Goal: Transaction & Acquisition: Book appointment/travel/reservation

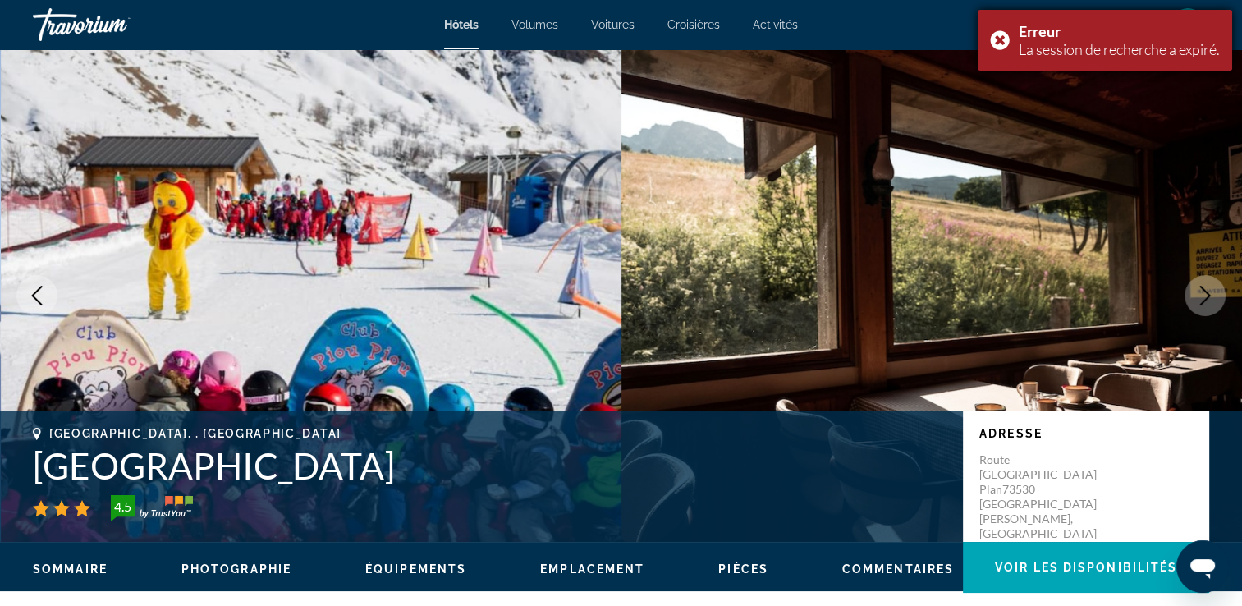
click at [924, 30] on body "Passer au contenu principal Hôtels Volumes Voitures Croisières Activités Hôtels…" at bounding box center [621, 303] width 1242 height 606
click at [997, 32] on div "Erreur La session de recherche a expiré." at bounding box center [1105, 40] width 254 height 61
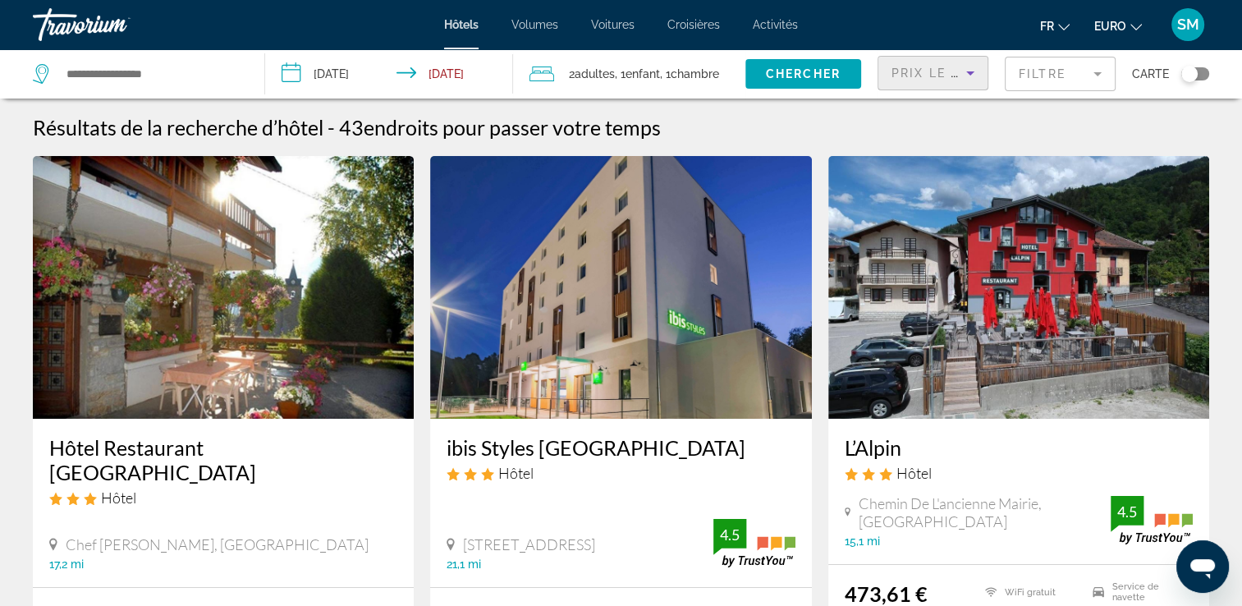
click at [967, 77] on icon "Trier par" at bounding box center [971, 73] width 20 height 20
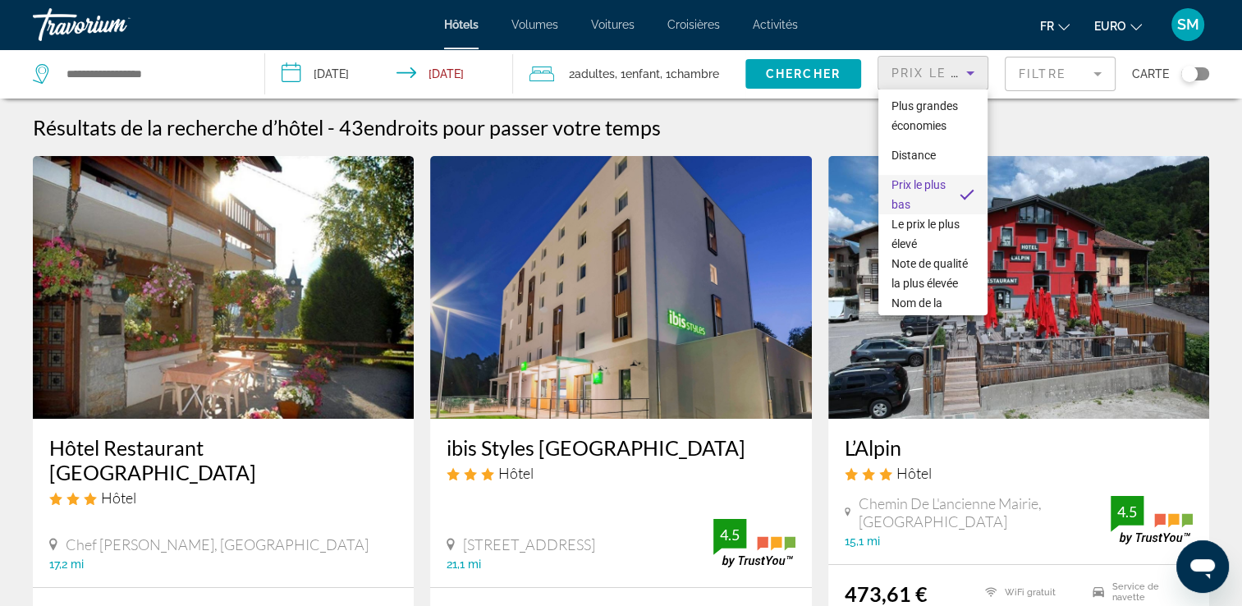
click at [125, 78] on div at bounding box center [621, 303] width 1242 height 606
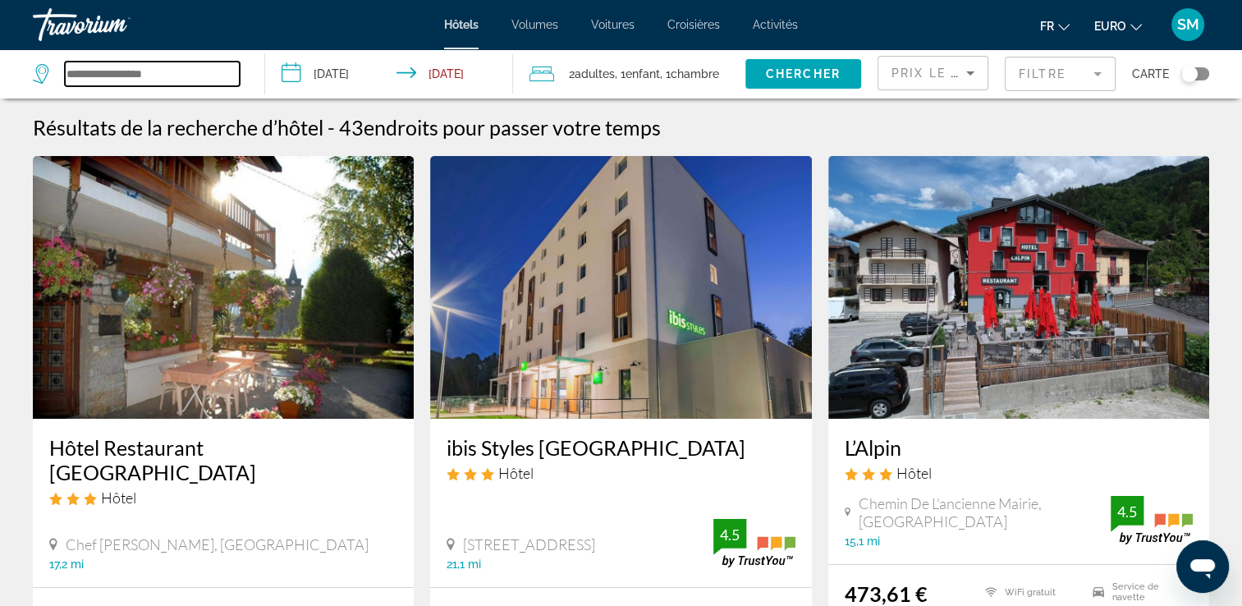
click at [125, 78] on input "Widget de recherche" at bounding box center [152, 74] width 175 height 25
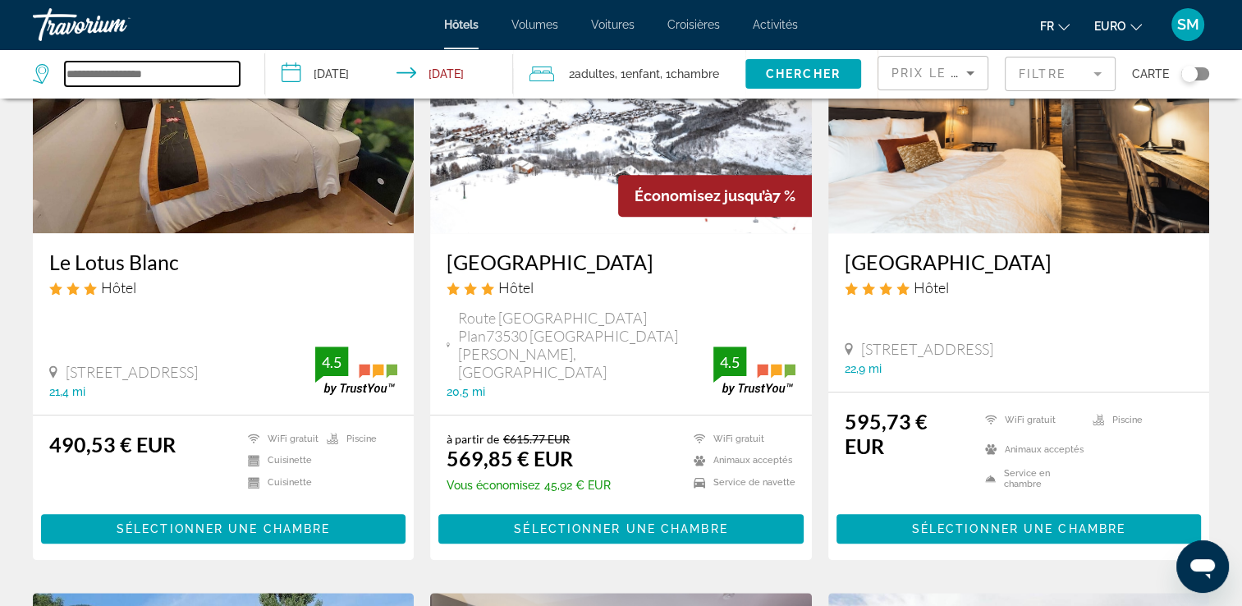
scroll to position [772, 0]
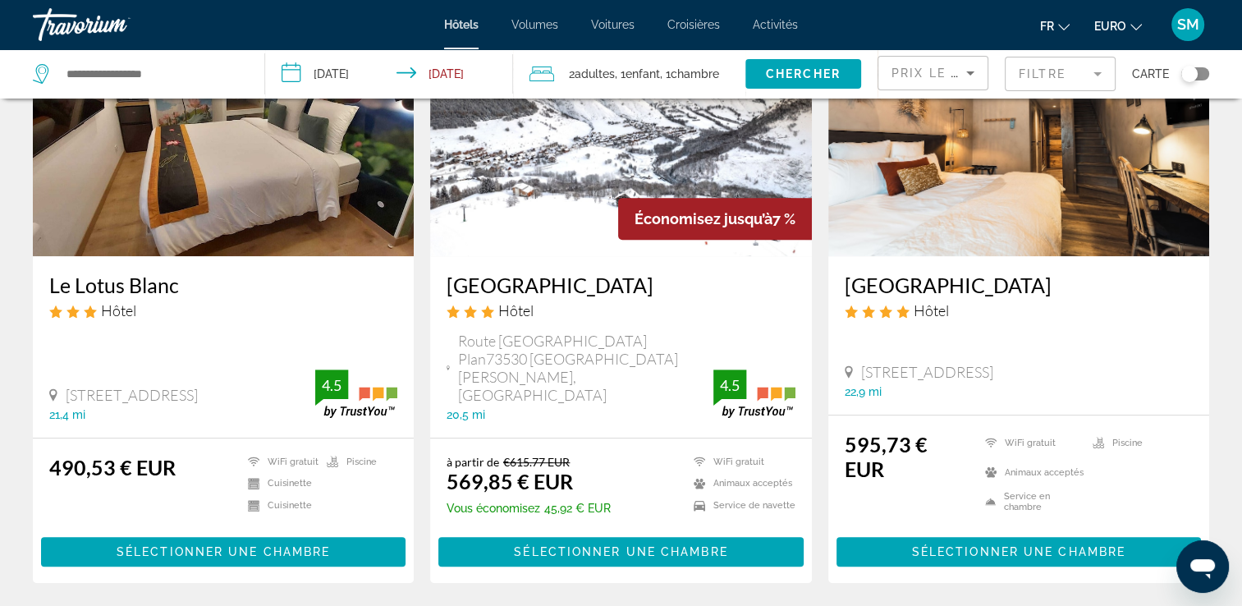
click at [624, 294] on h3 "[GEOGRAPHIC_DATA]" at bounding box center [621, 285] width 348 height 25
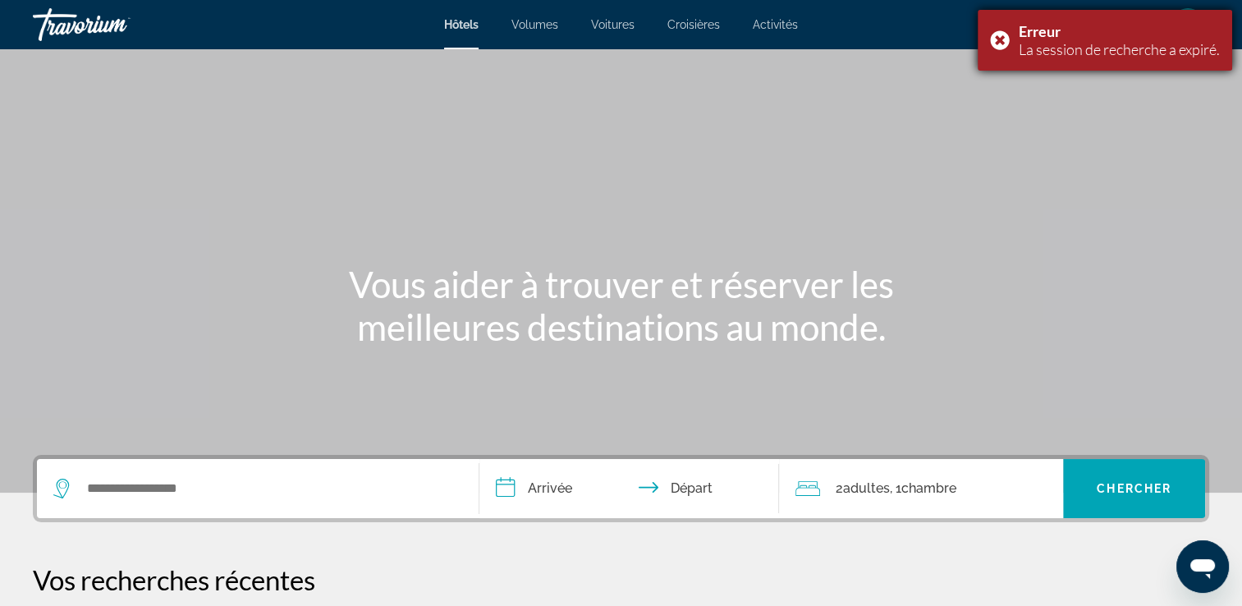
click at [1000, 39] on div "Erreur La session de recherche a expiré." at bounding box center [1105, 40] width 254 height 61
click at [901, 493] on font ", 1" at bounding box center [894, 488] width 11 height 16
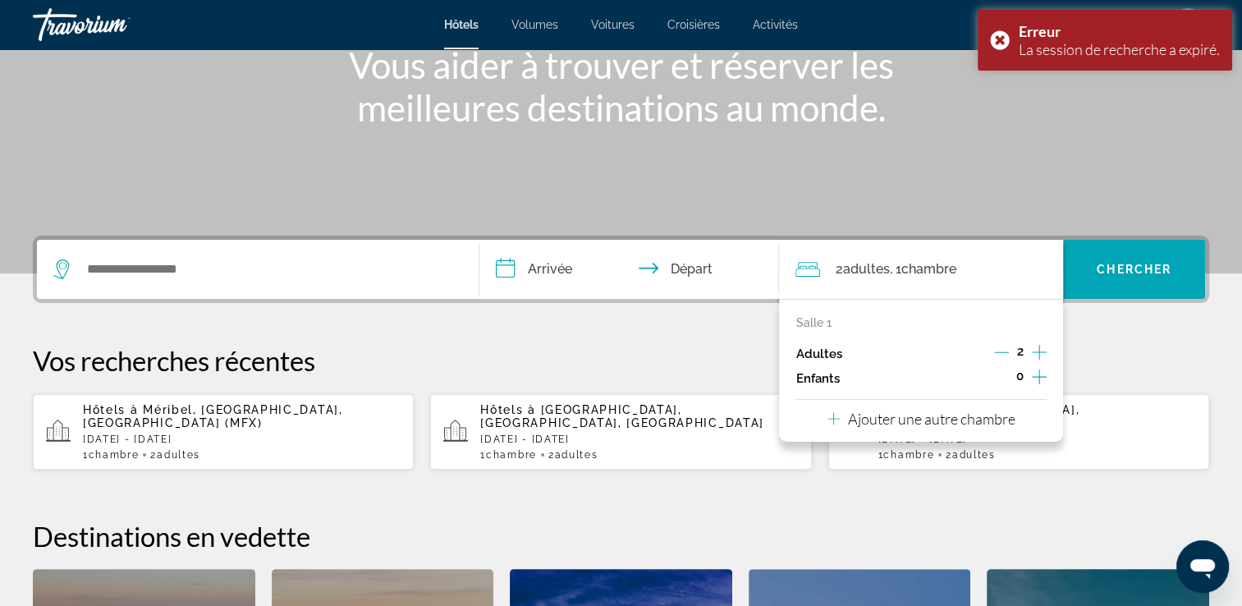
scroll to position [401, 0]
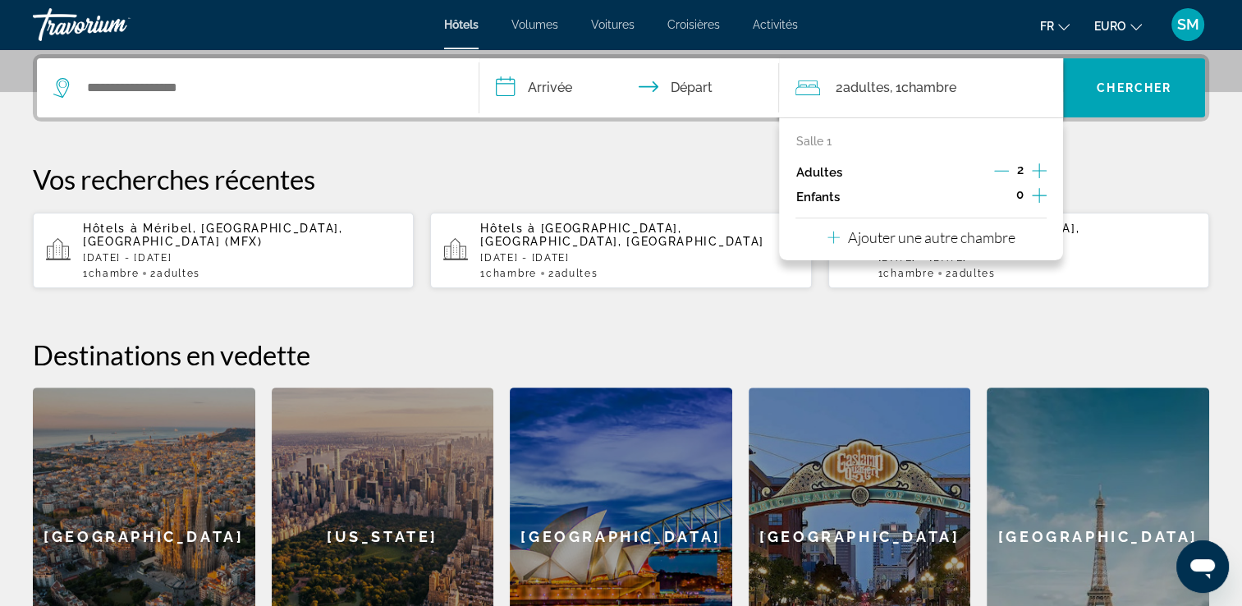
click at [1043, 199] on icon "Augmenter les enfants" at bounding box center [1039, 196] width 15 height 20
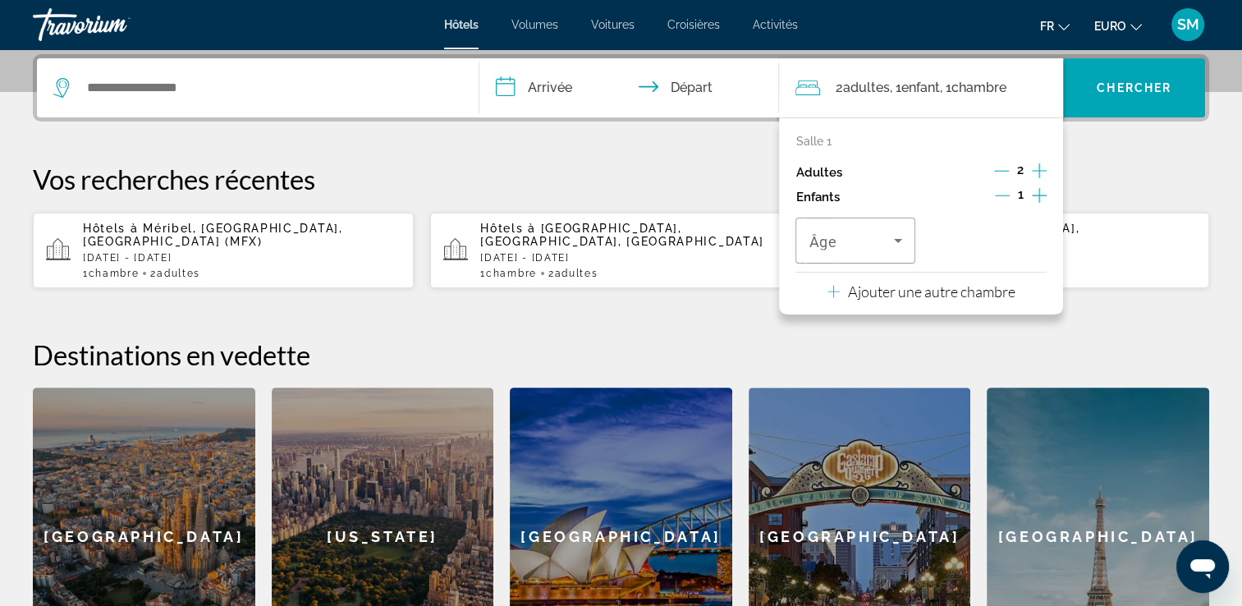
click at [1043, 199] on icon "Augmenter les enfants" at bounding box center [1039, 196] width 15 height 20
click at [993, 232] on span "Voyageurs : 2 adultes, 2 enfants" at bounding box center [983, 241] width 85 height 20
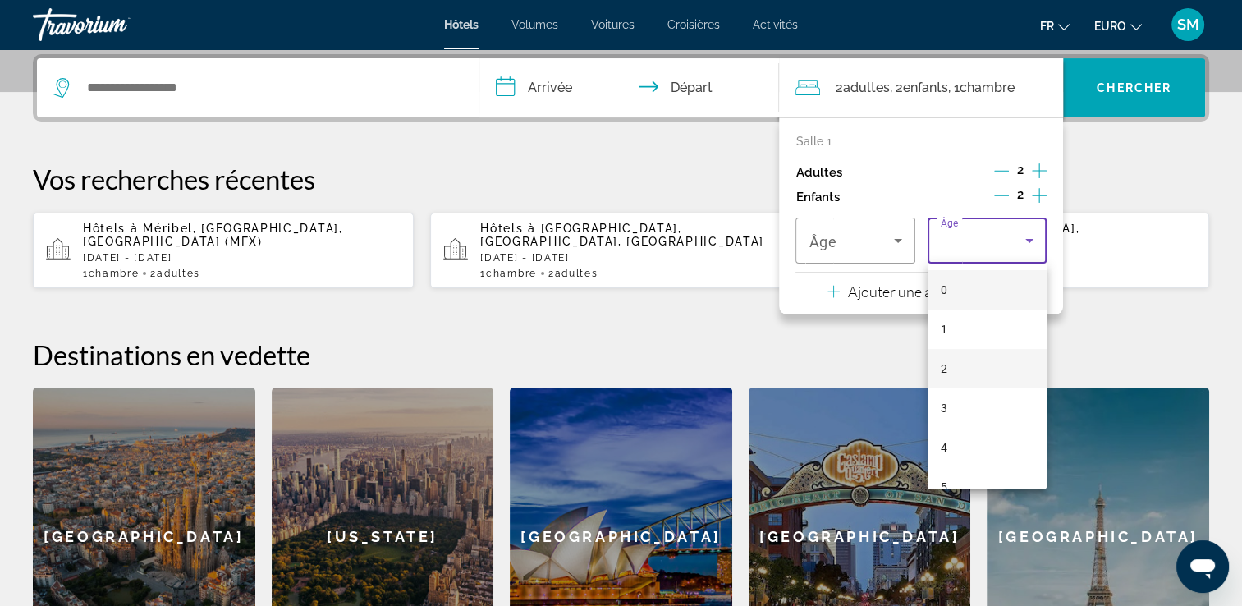
click at [962, 369] on mat-option "2" at bounding box center [987, 368] width 119 height 39
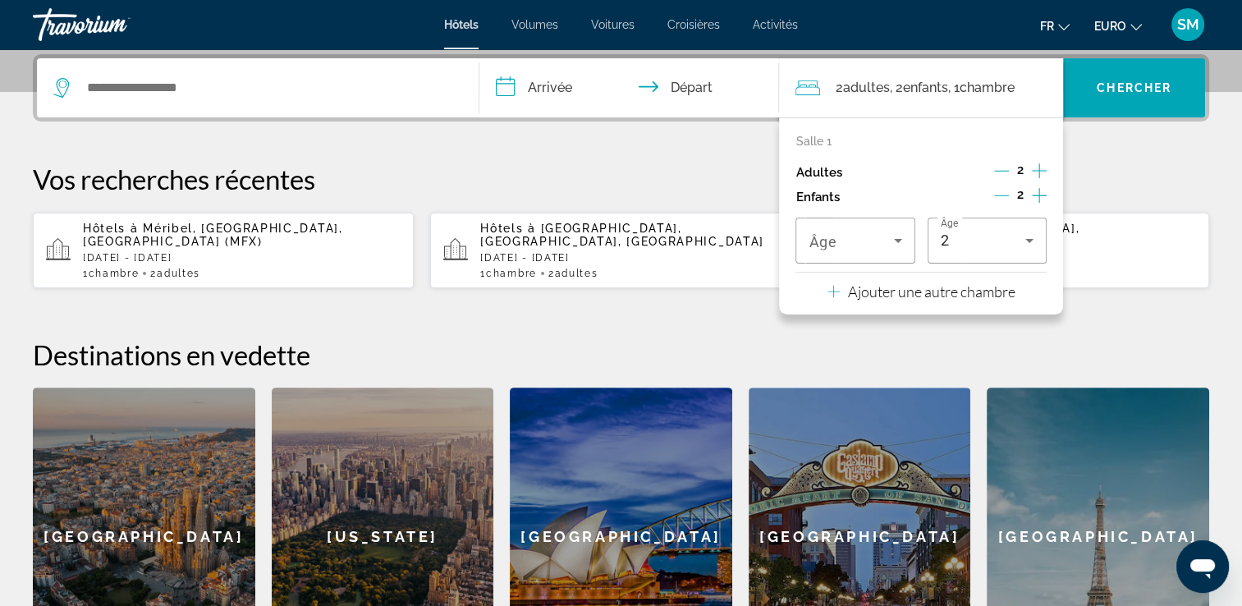
click at [999, 195] on icon "Décrément des enfants" at bounding box center [1001, 195] width 15 height 1
click at [902, 241] on icon "Voyageurs : 2 adultes, 1 enfant" at bounding box center [898, 241] width 20 height 20
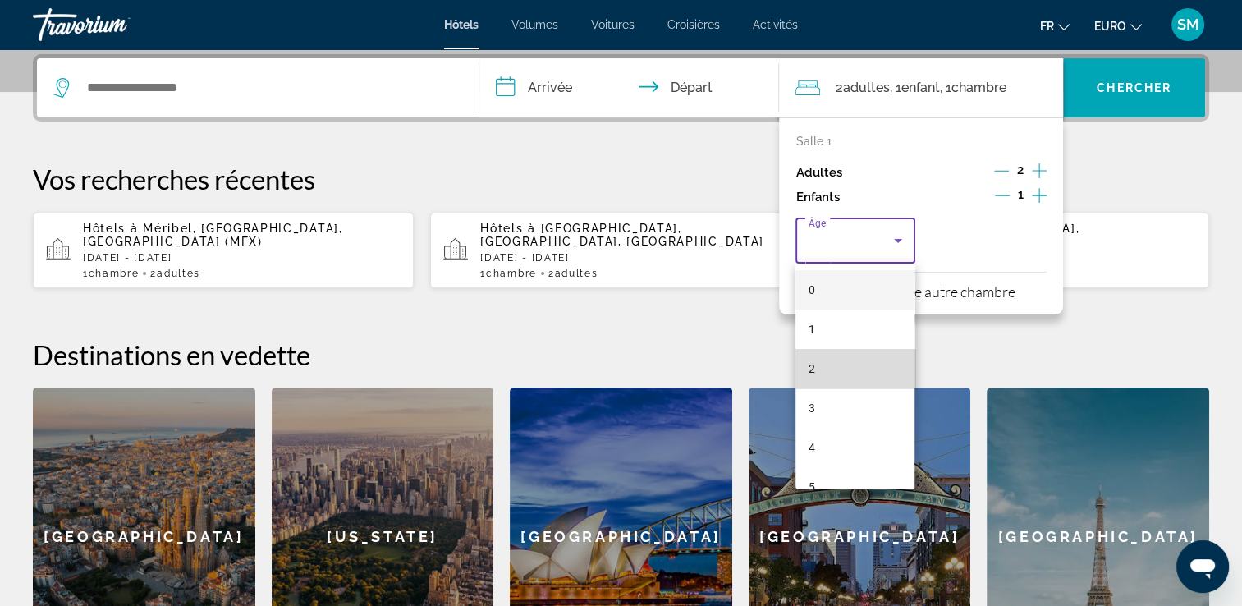
click at [863, 351] on mat-option "2" at bounding box center [855, 368] width 119 height 39
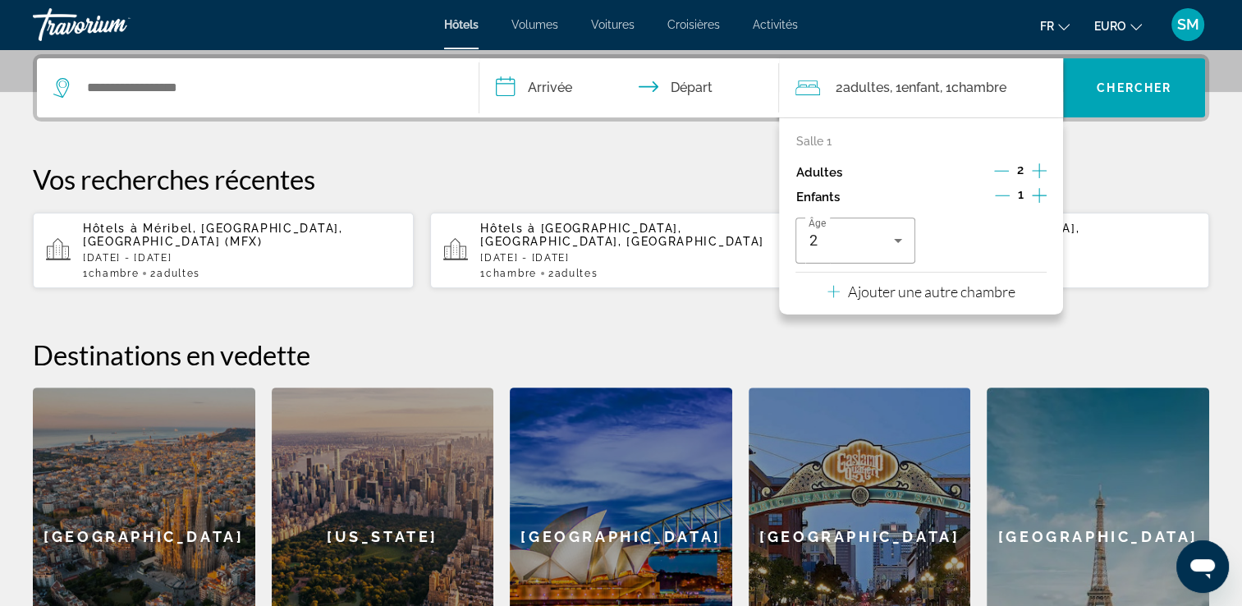
click at [538, 94] on input "**********" at bounding box center [632, 90] width 307 height 64
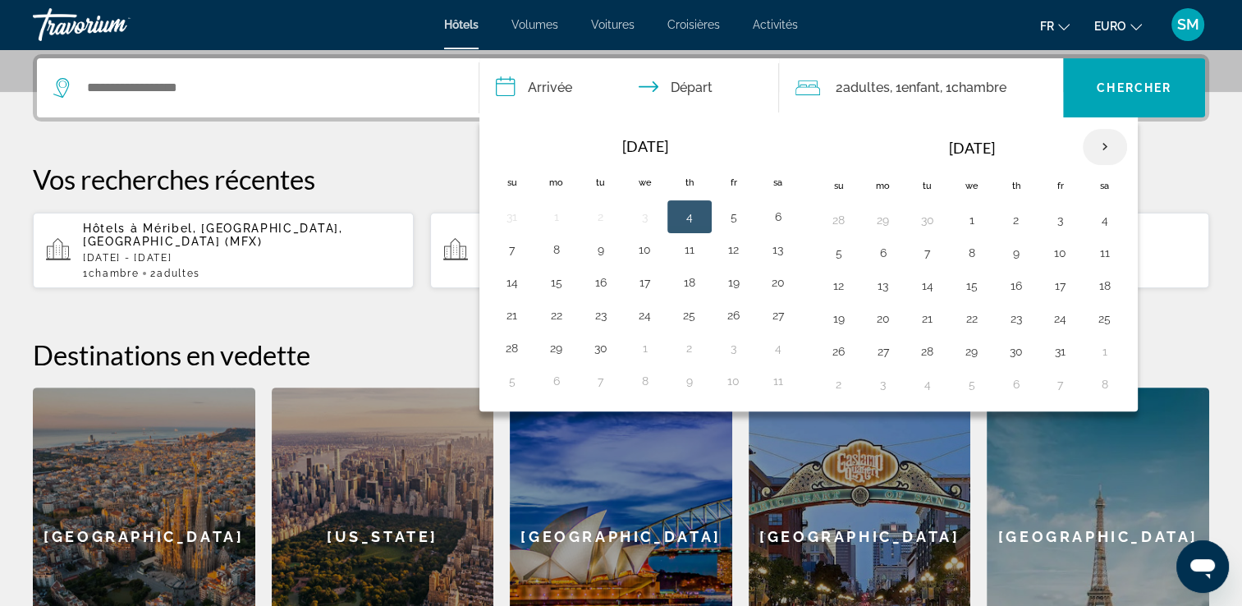
click at [1096, 153] on th "Next month" at bounding box center [1105, 147] width 44 height 36
click at [1011, 205] on td "1" at bounding box center [1016, 220] width 44 height 33
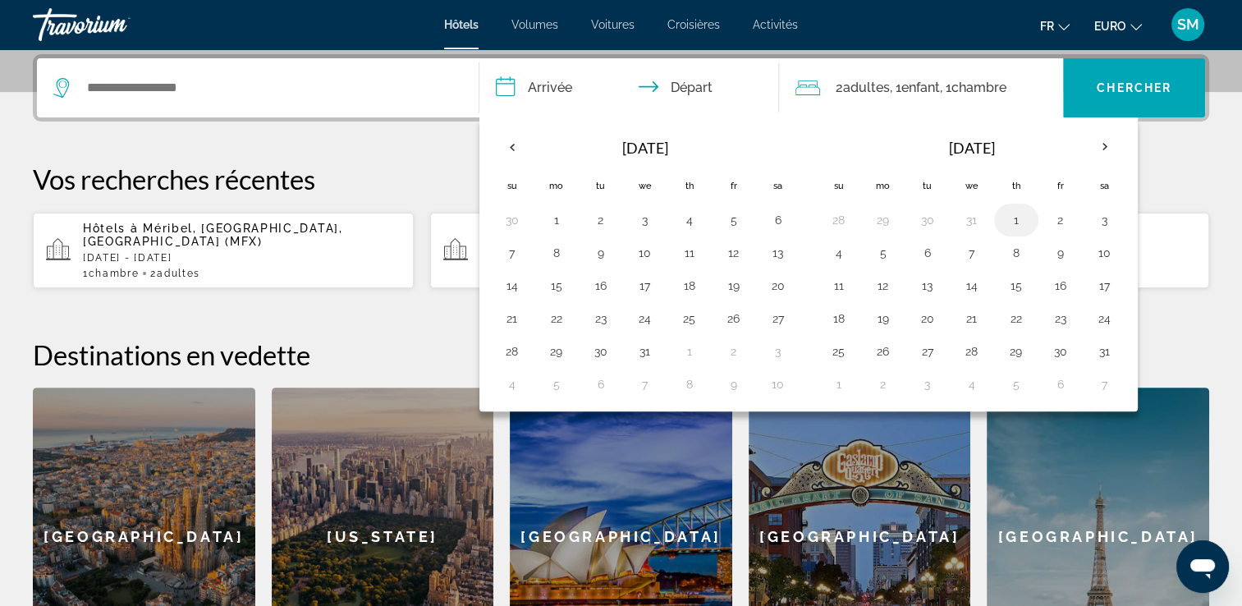
click at [1011, 220] on button "1" at bounding box center [1016, 220] width 26 height 23
click at [833, 250] on button "4" at bounding box center [839, 252] width 26 height 23
type input "**********"
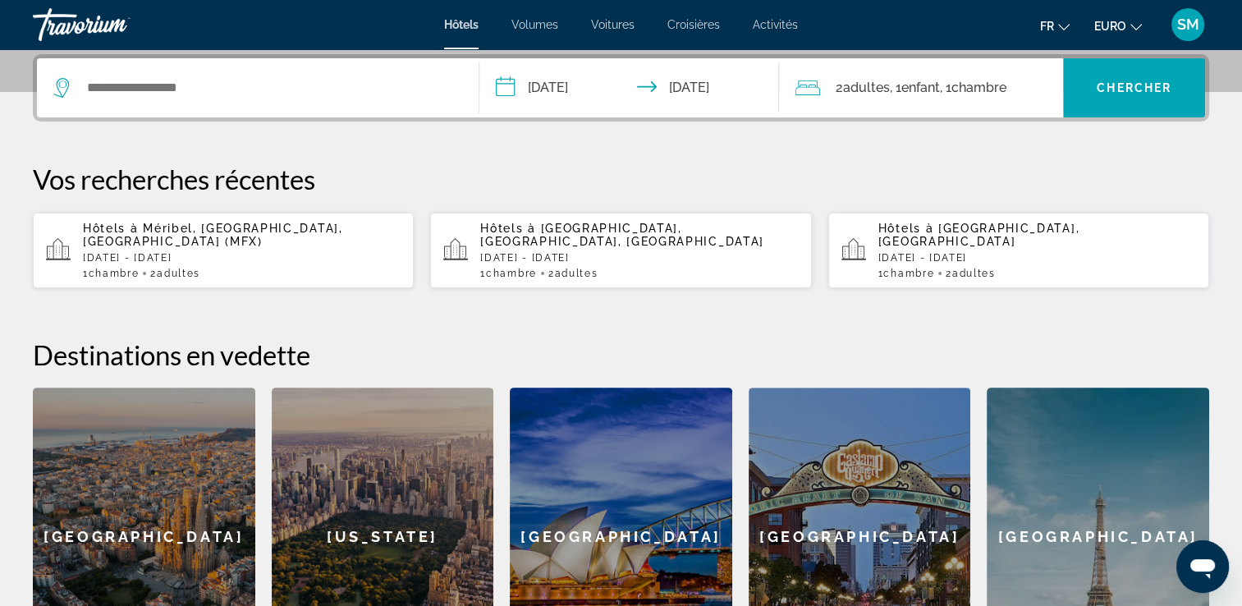
click at [280, 71] on div "Widget de recherche" at bounding box center [257, 87] width 409 height 59
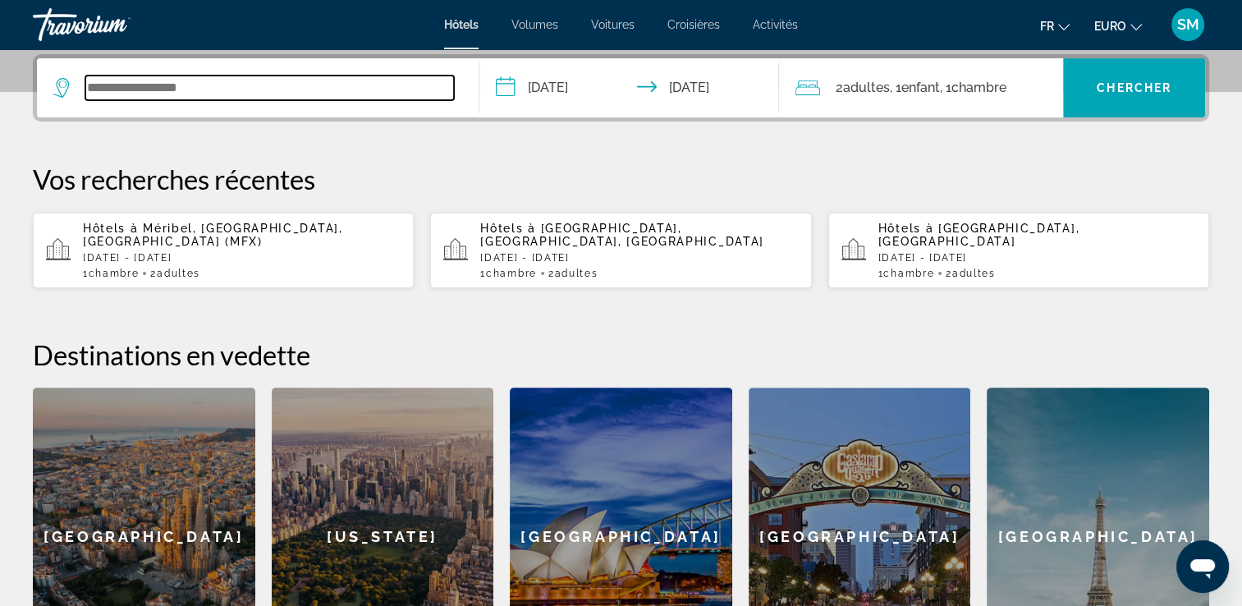
click at [299, 85] on input "Widget de recherche" at bounding box center [269, 88] width 369 height 25
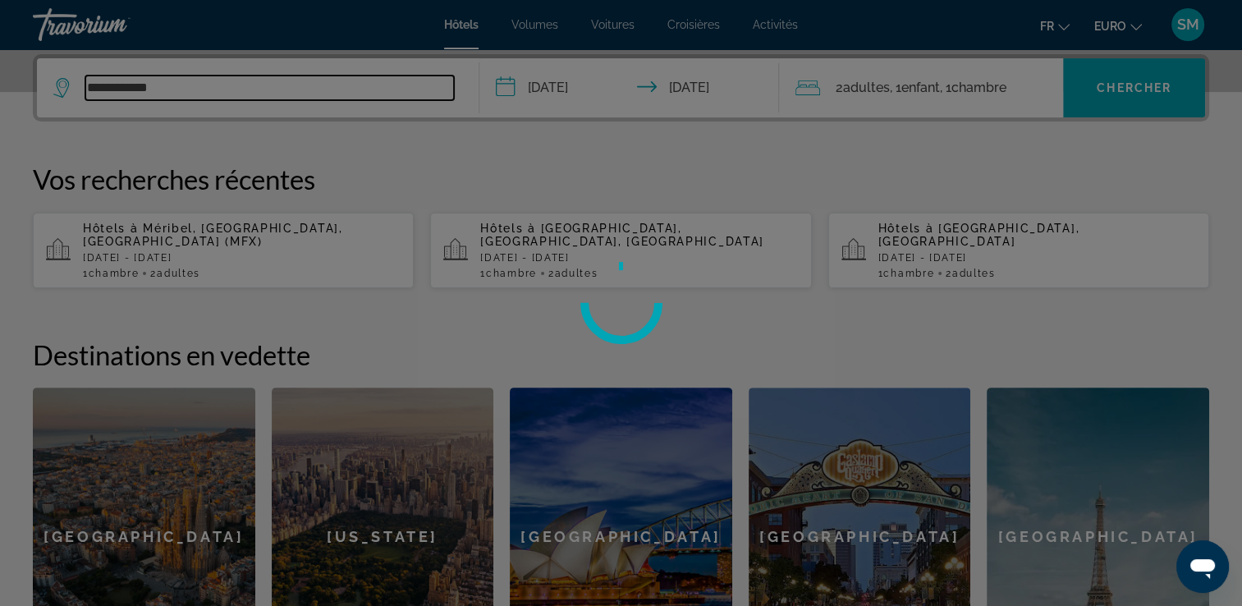
type input "**********"
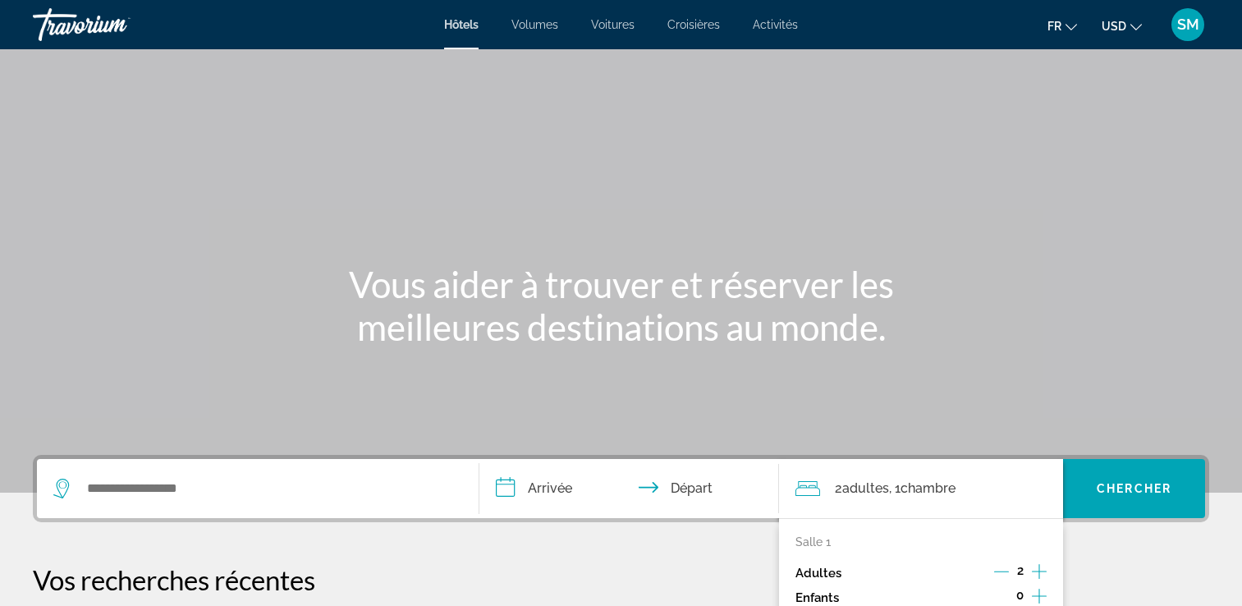
scroll to position [401, 0]
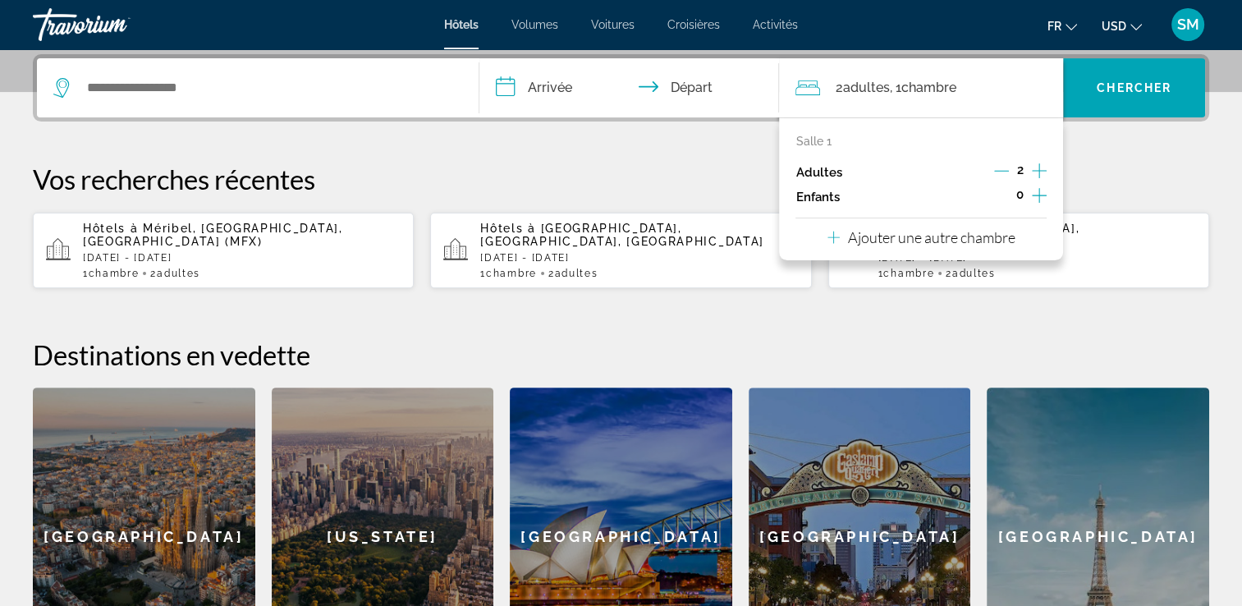
click at [1041, 192] on icon "Augmenter les enfants" at bounding box center [1039, 196] width 15 height 20
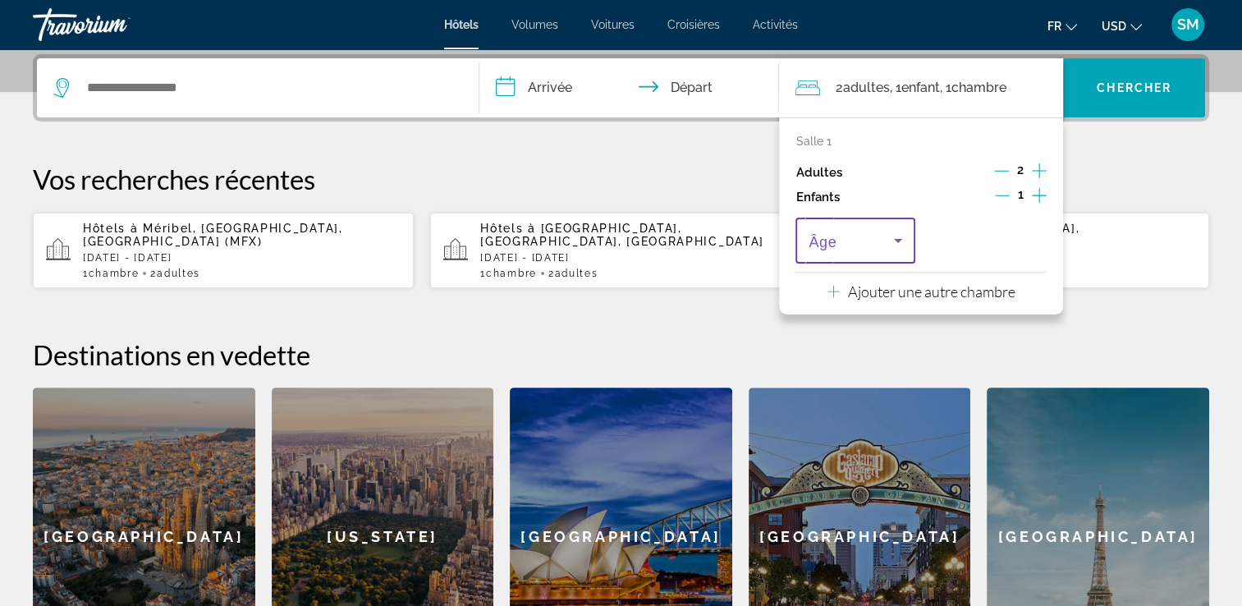
click at [893, 243] on icon "Voyageurs : 2 adultes, 1 enfant" at bounding box center [898, 241] width 20 height 20
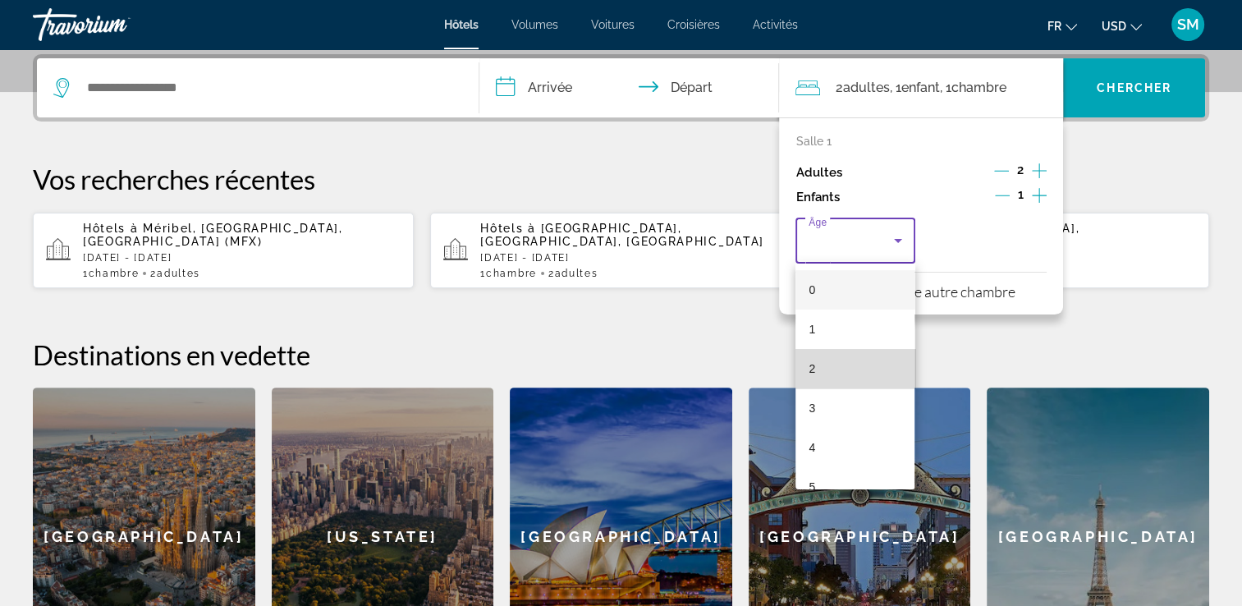
click at [896, 356] on mat-option "2" at bounding box center [855, 368] width 119 height 39
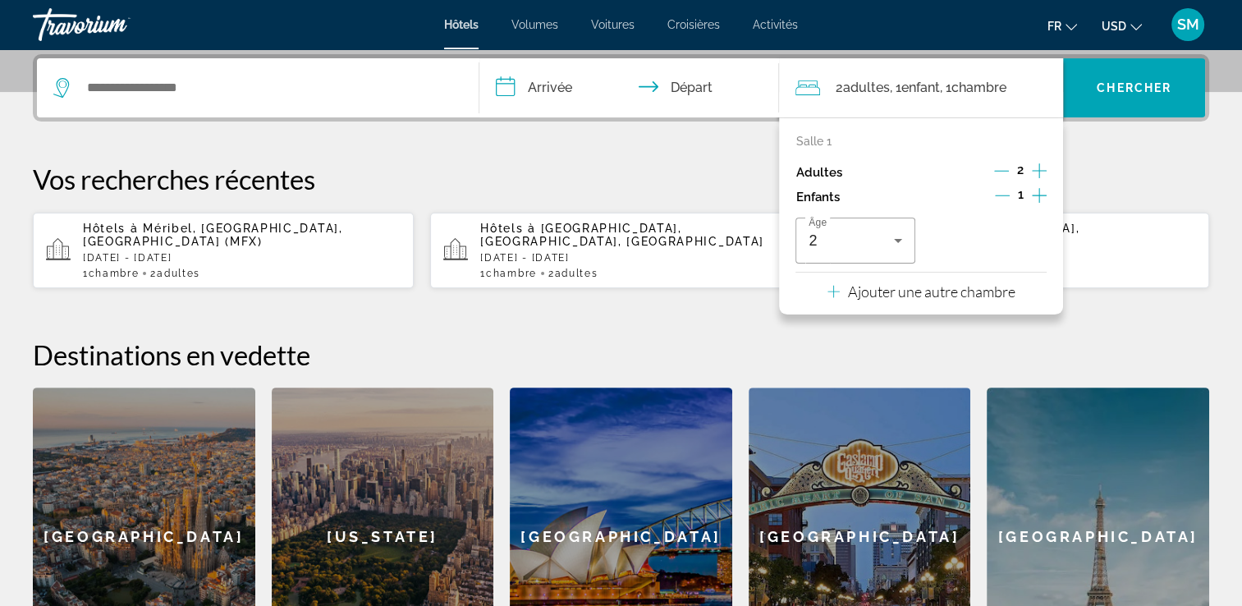
click at [586, 83] on input "**********" at bounding box center [632, 90] width 307 height 64
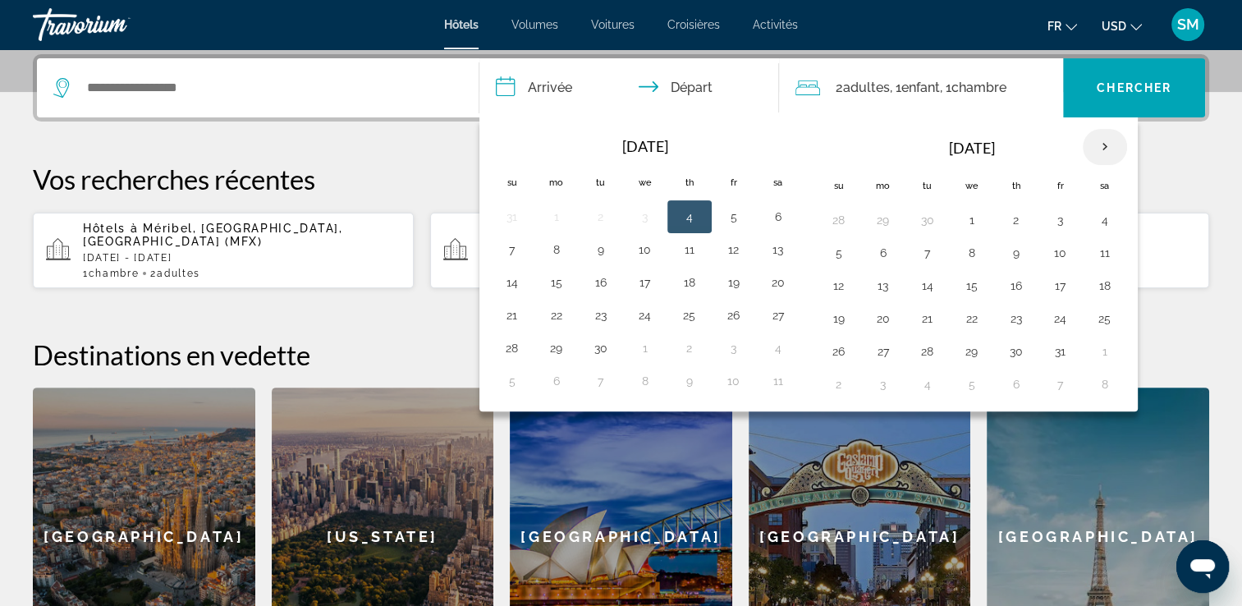
scroll to position [0, 0]
click at [1108, 156] on th "Next month" at bounding box center [1105, 147] width 44 height 36
click at [1016, 227] on button "1" at bounding box center [1016, 220] width 26 height 23
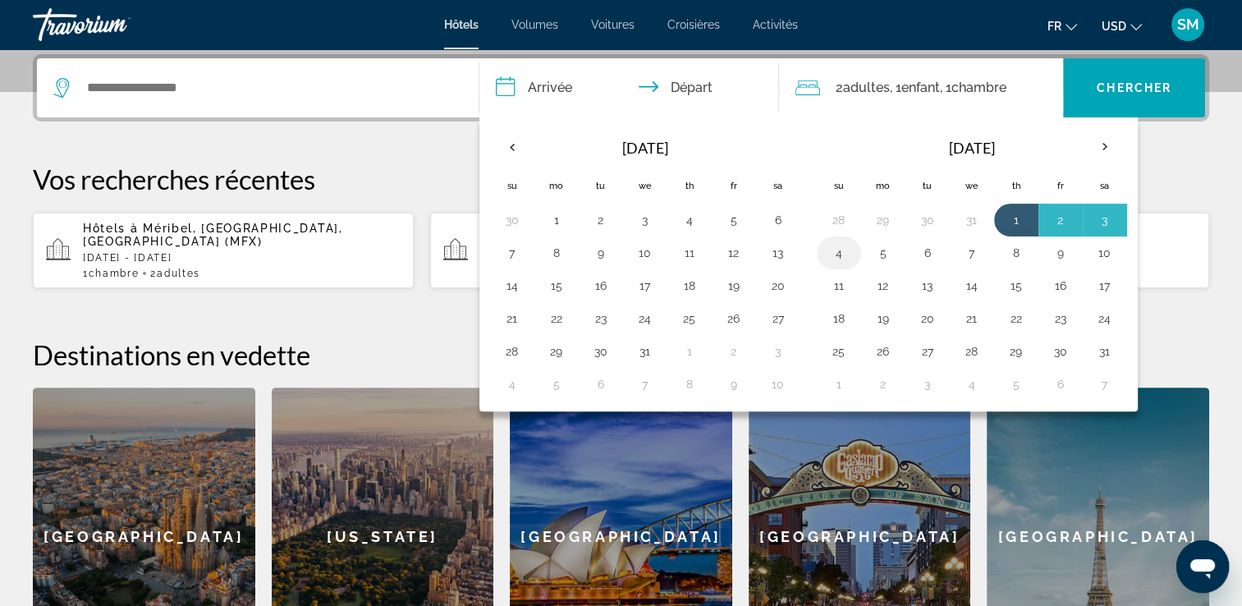
click at [832, 254] on button "4" at bounding box center [839, 252] width 26 height 23
type input "**********"
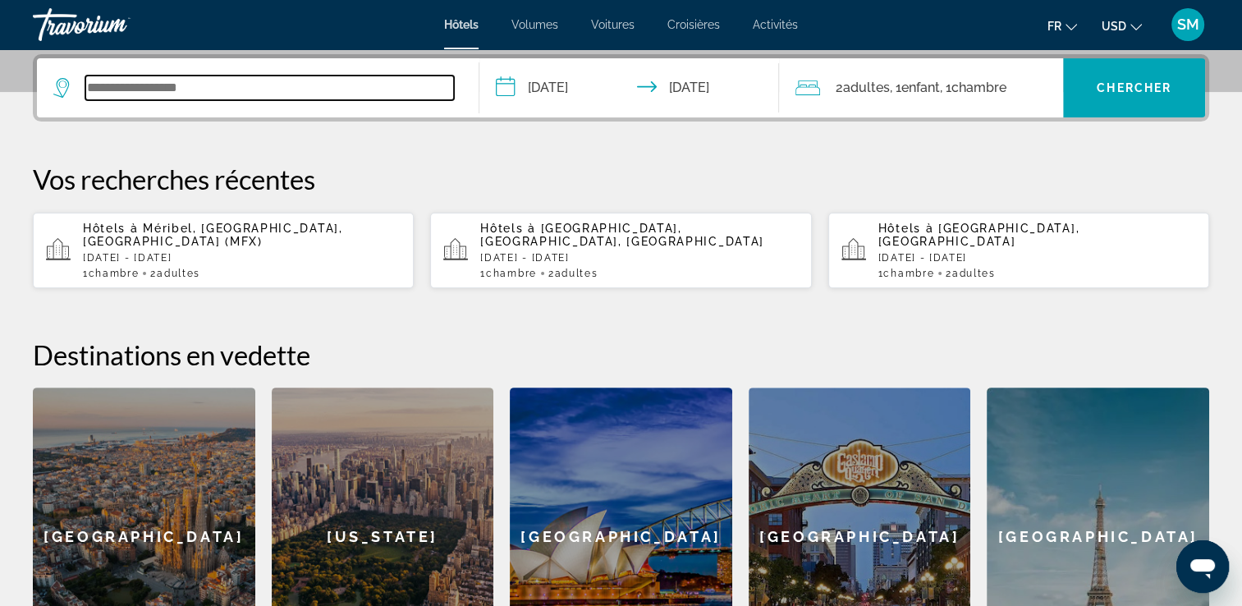
click at [365, 76] on input "Widget de recherche" at bounding box center [269, 88] width 369 height 25
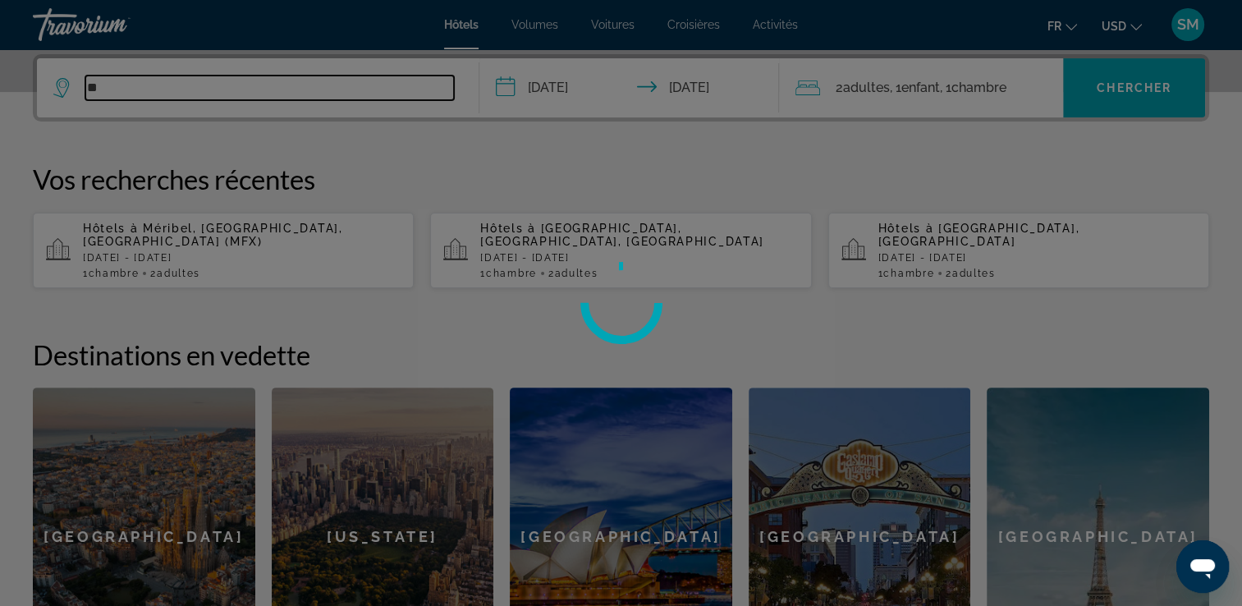
type input "*"
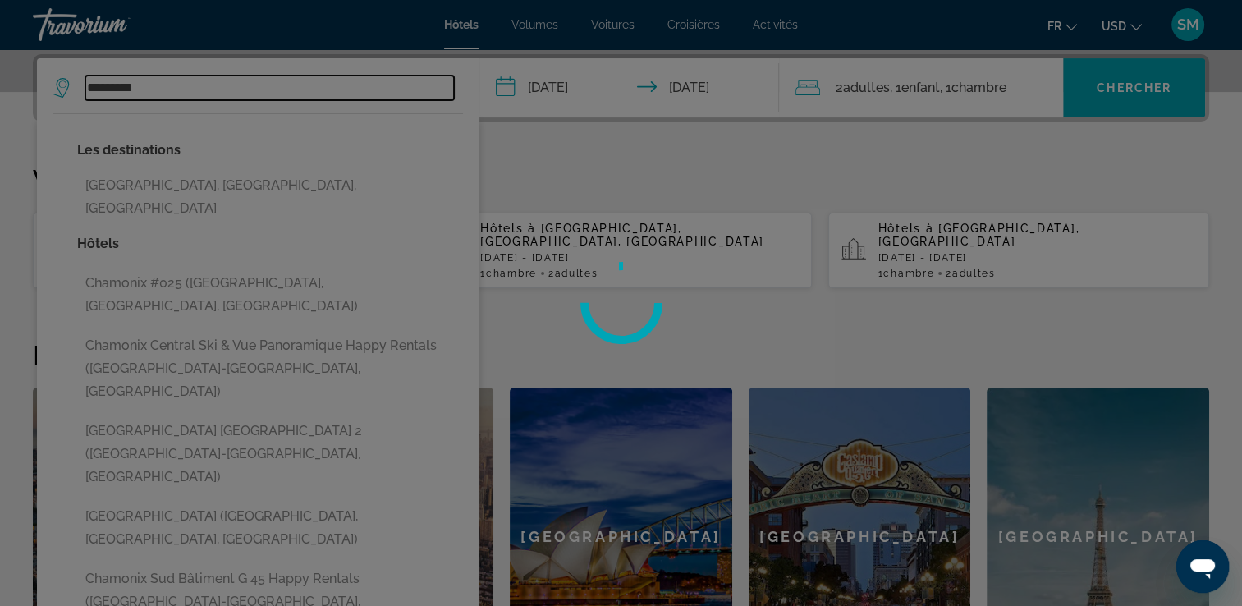
type input "********"
click at [337, 181] on div at bounding box center [621, 303] width 1242 height 606
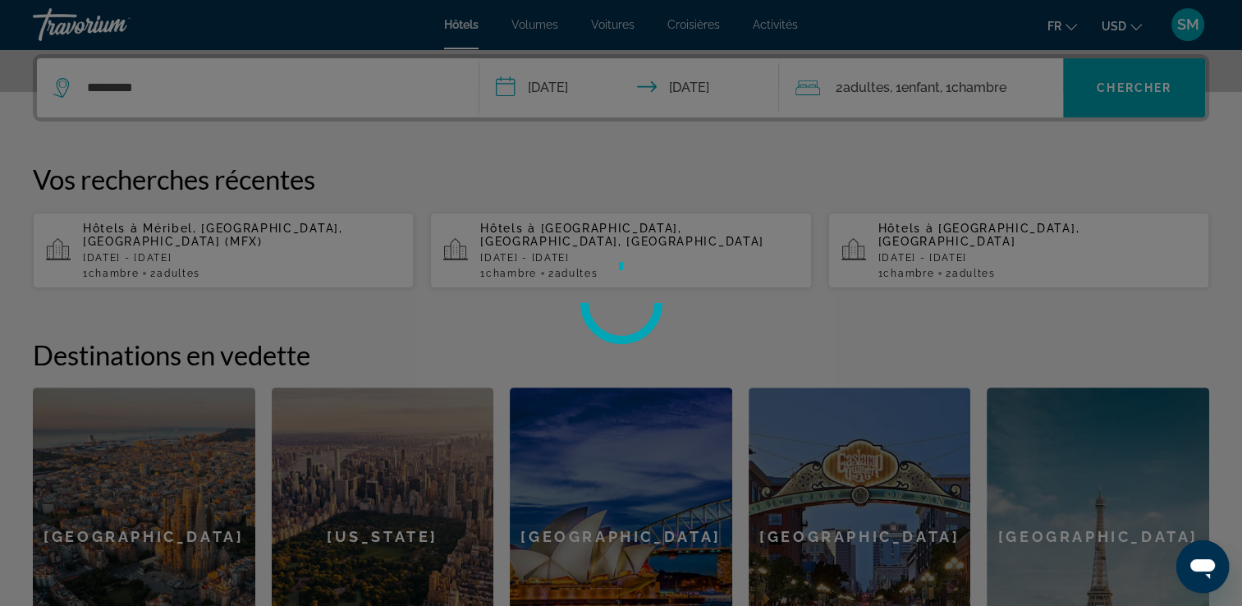
click at [1112, 89] on div at bounding box center [621, 303] width 1242 height 606
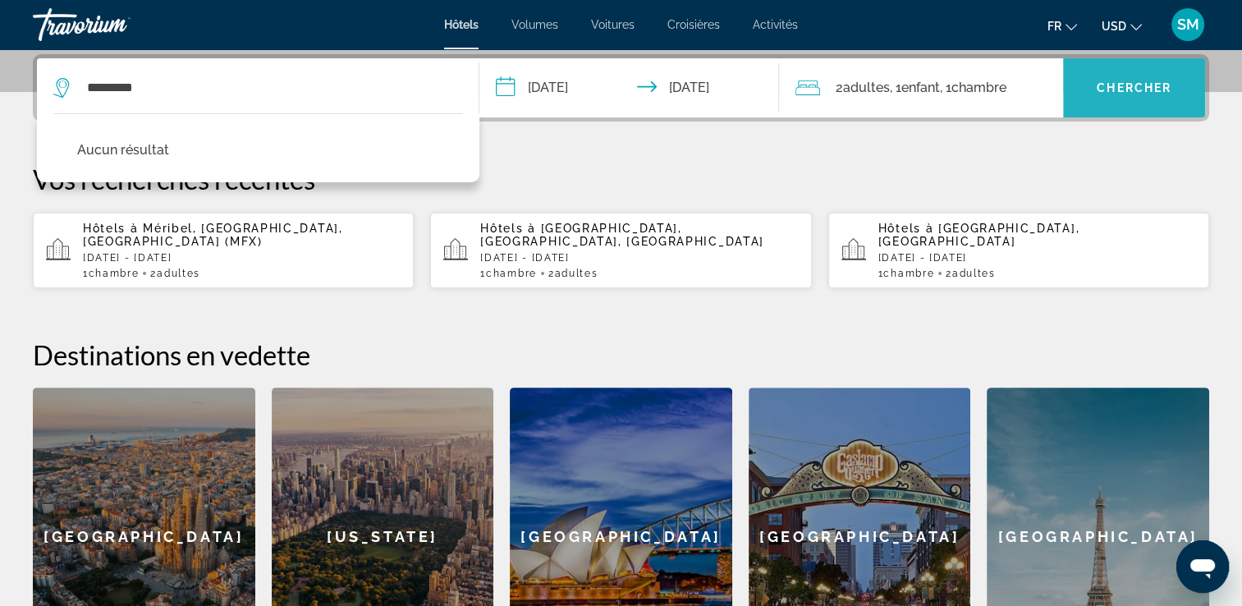
click at [1169, 88] on span "Chercher" at bounding box center [1134, 87] width 75 height 13
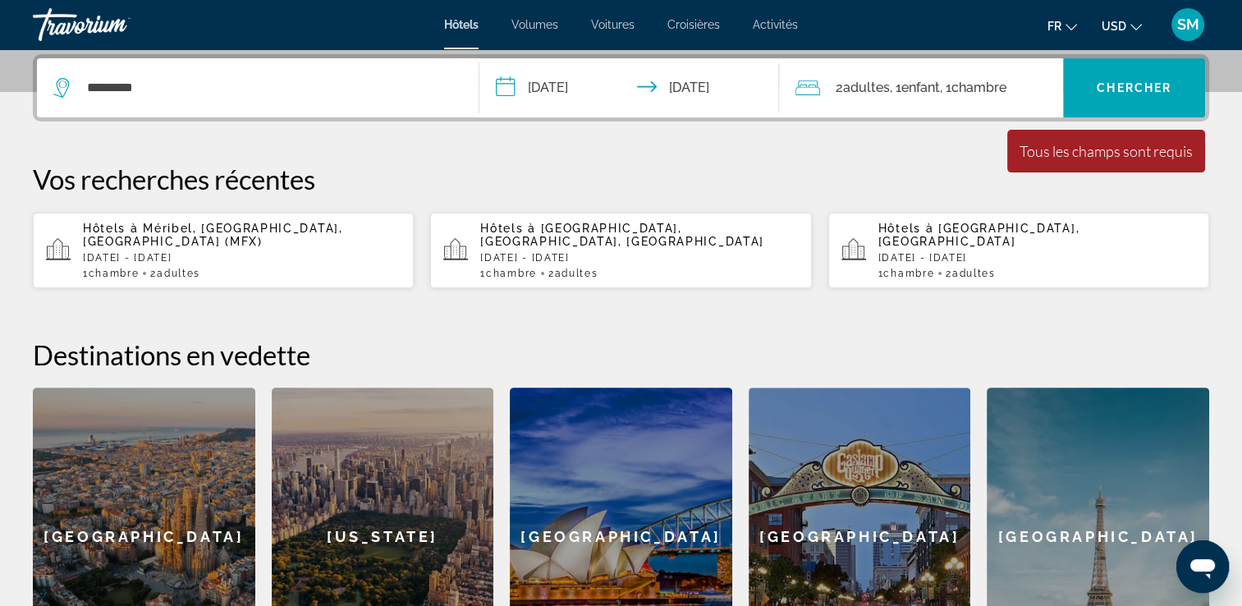
click at [345, 103] on div "********" at bounding box center [257, 87] width 409 height 59
click at [1112, 104] on span "Widget de recherche" at bounding box center [1134, 87] width 142 height 39
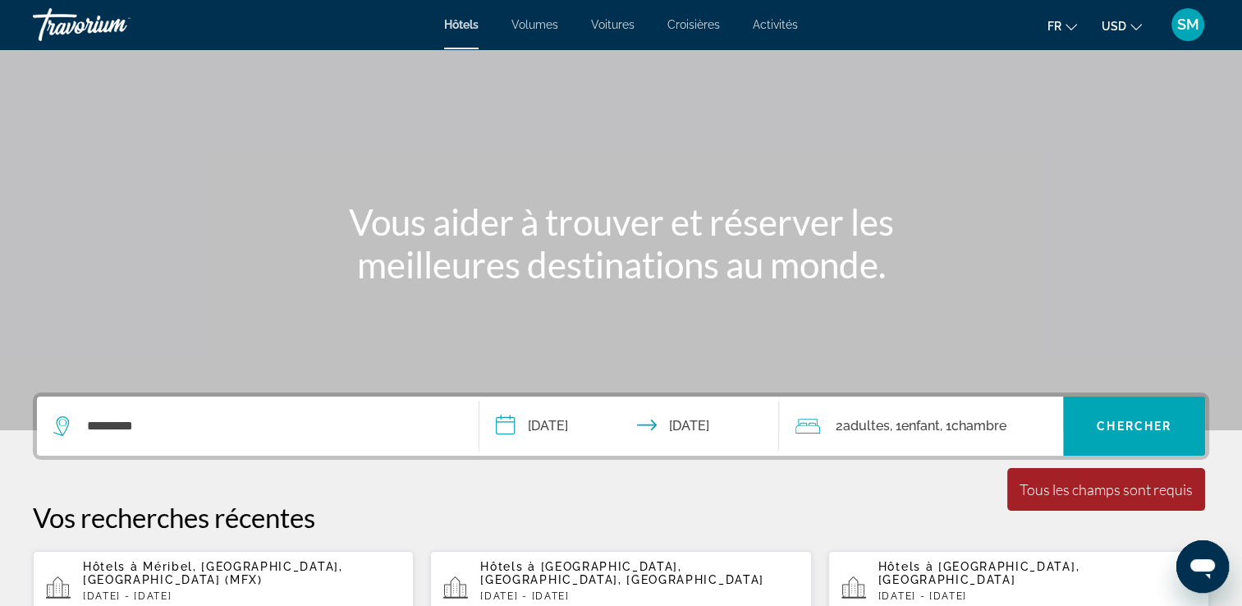
scroll to position [57, 0]
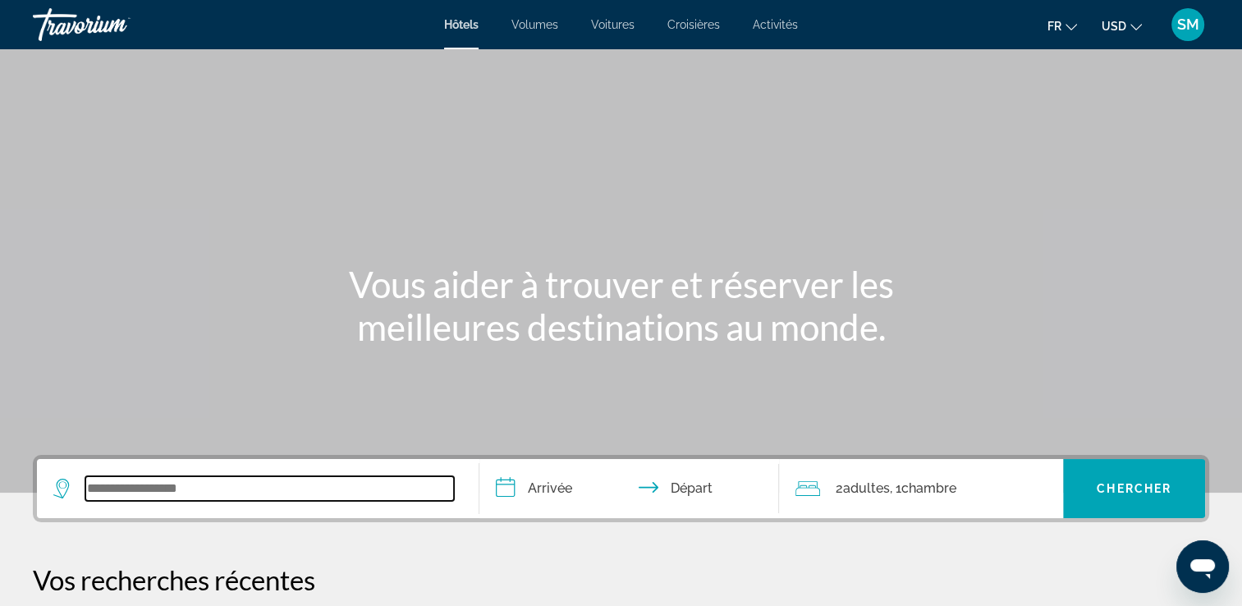
click at [438, 486] on input "Widget de recherche" at bounding box center [269, 488] width 369 height 25
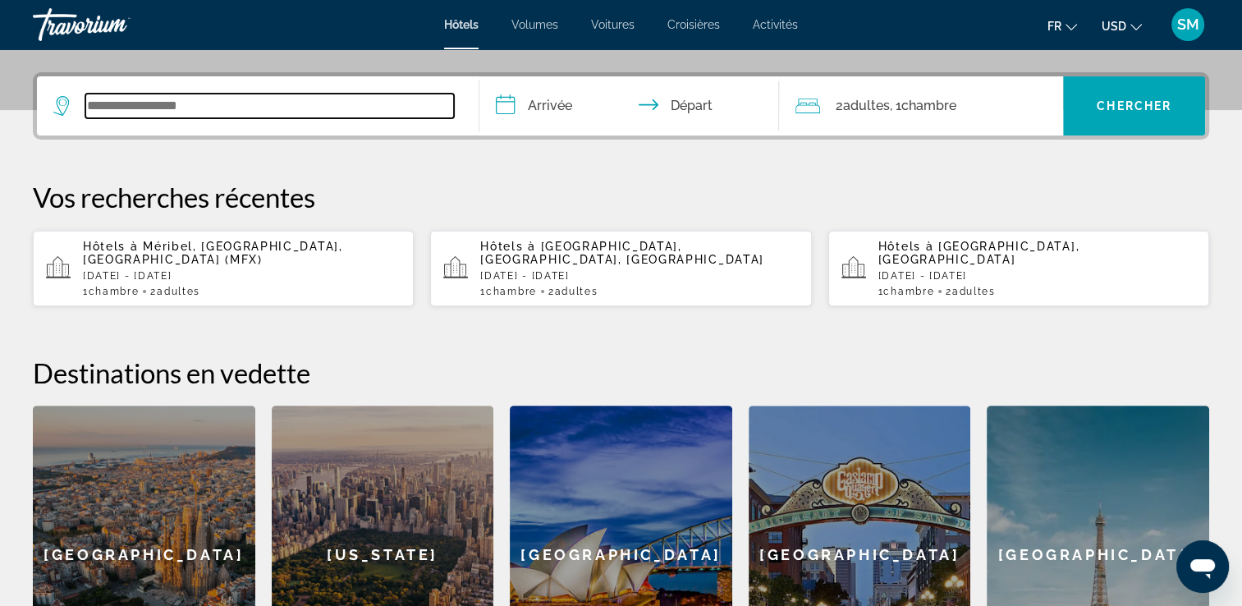
scroll to position [401, 0]
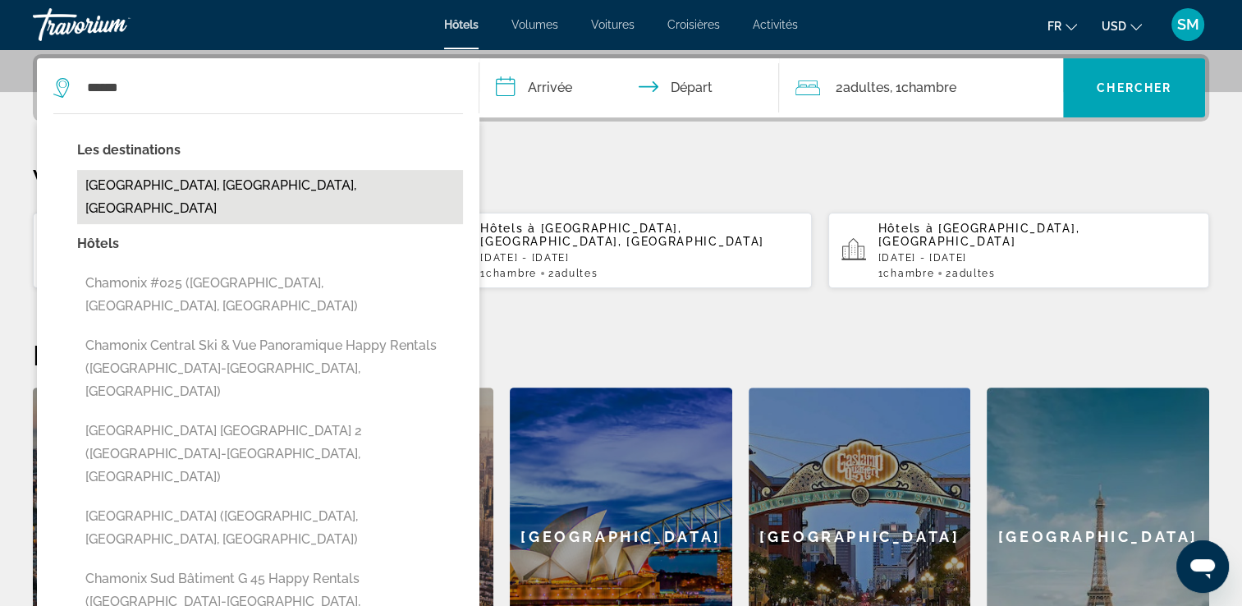
click at [456, 171] on button "[GEOGRAPHIC_DATA], [GEOGRAPHIC_DATA], [GEOGRAPHIC_DATA]" at bounding box center [270, 197] width 386 height 54
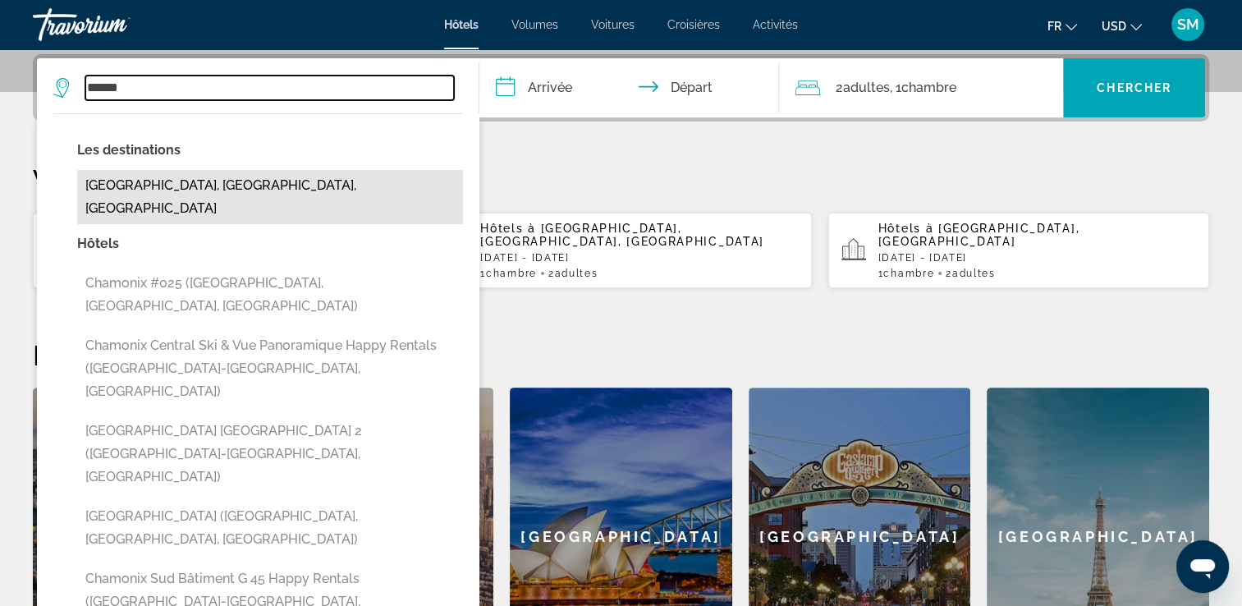
type input "**********"
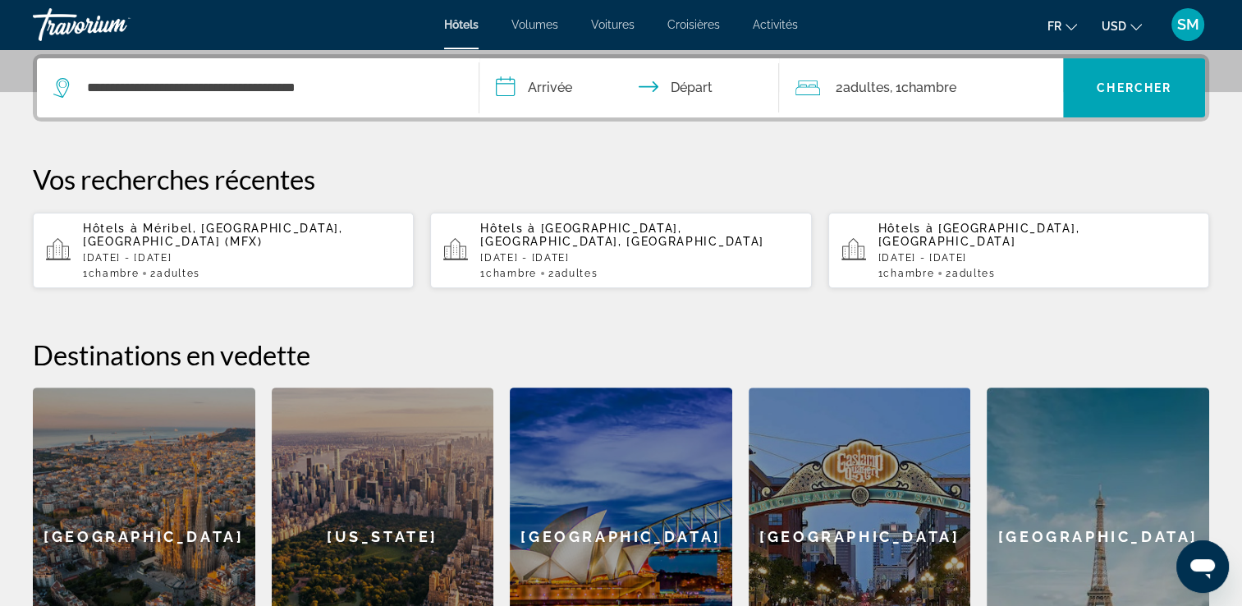
click at [560, 77] on input "**********" at bounding box center [632, 90] width 307 height 64
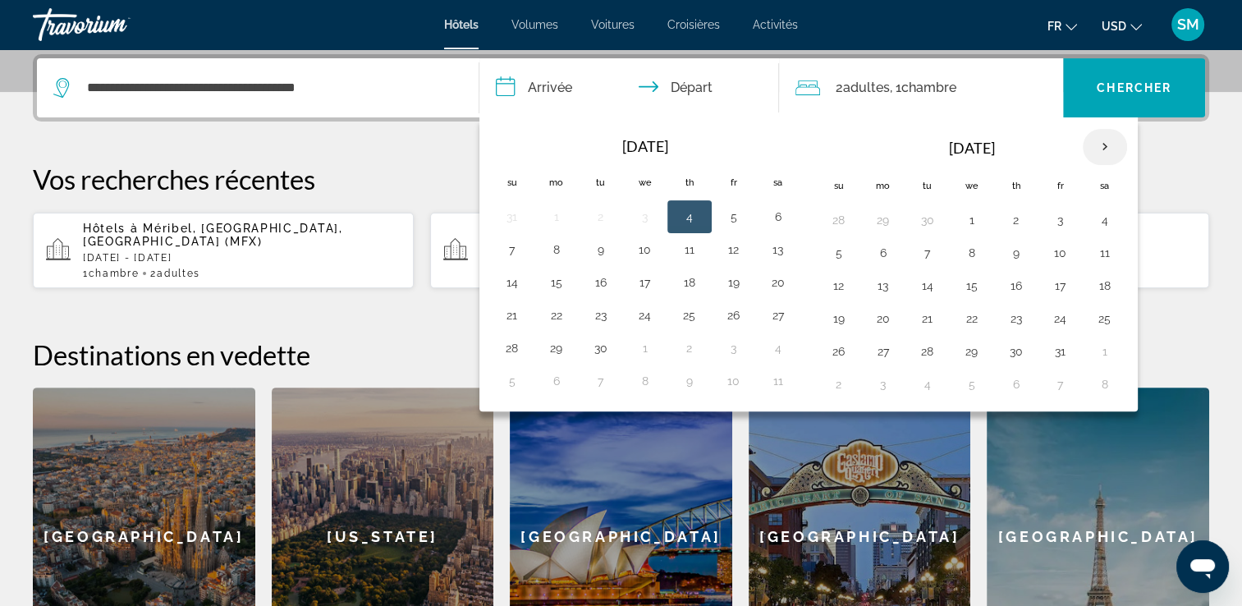
click at [1096, 140] on th "Next month" at bounding box center [1105, 147] width 44 height 36
click at [1010, 213] on button "1" at bounding box center [1016, 220] width 26 height 23
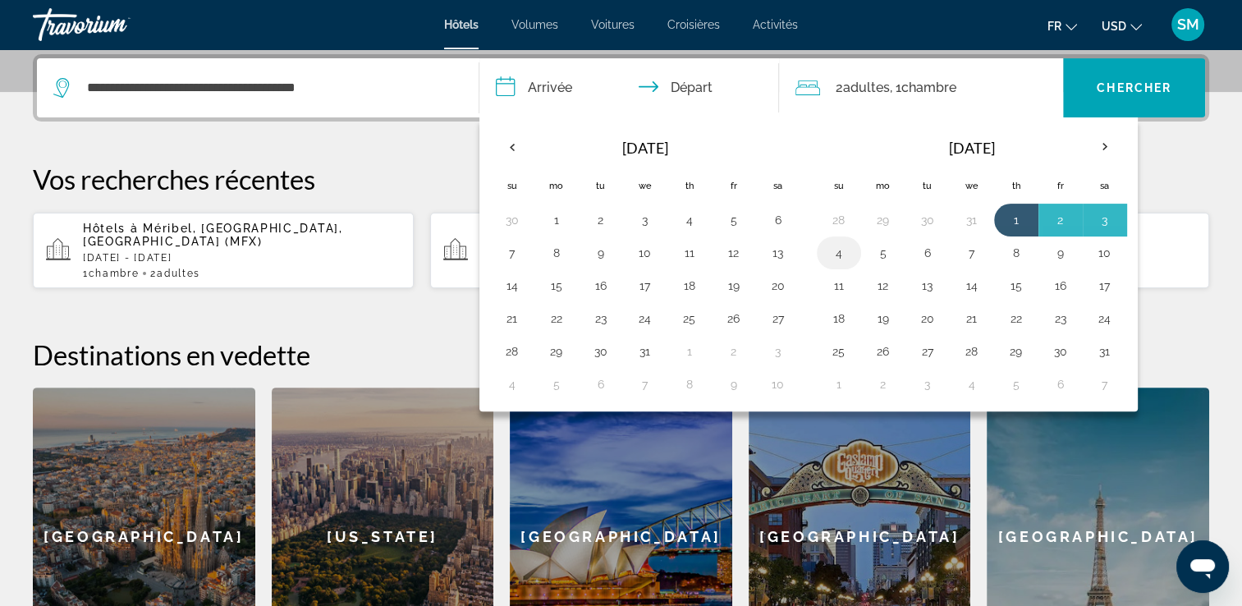
click at [818, 255] on td "4" at bounding box center [839, 252] width 44 height 33
click at [834, 245] on button "4" at bounding box center [839, 252] width 26 height 23
type input "**********"
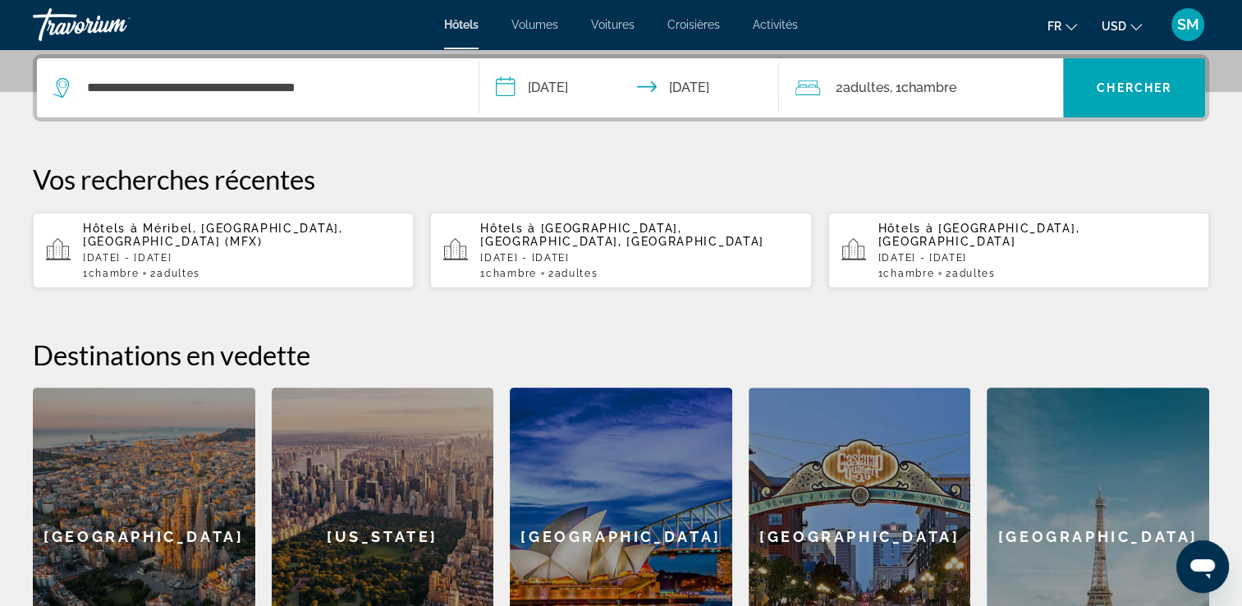
click at [952, 85] on span "Chambre" at bounding box center [928, 88] width 55 height 16
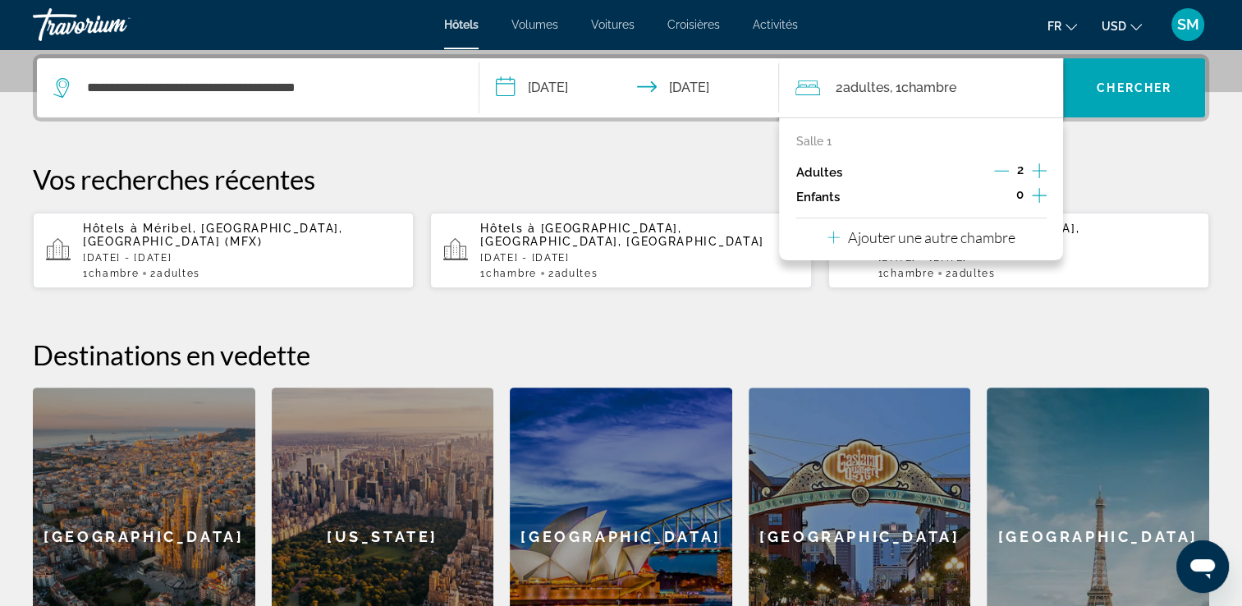
click at [1036, 194] on icon "Augmenter les enfants" at bounding box center [1039, 196] width 15 height 20
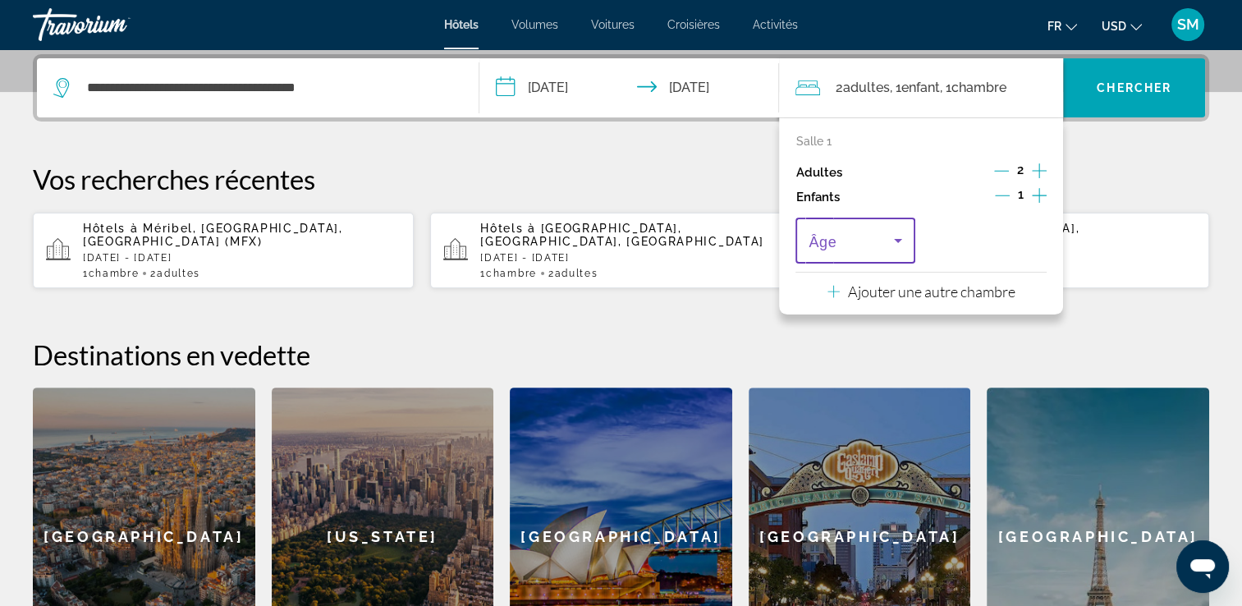
click at [891, 238] on icon "Voyageurs : 2 adultes, 1 enfant" at bounding box center [898, 241] width 20 height 20
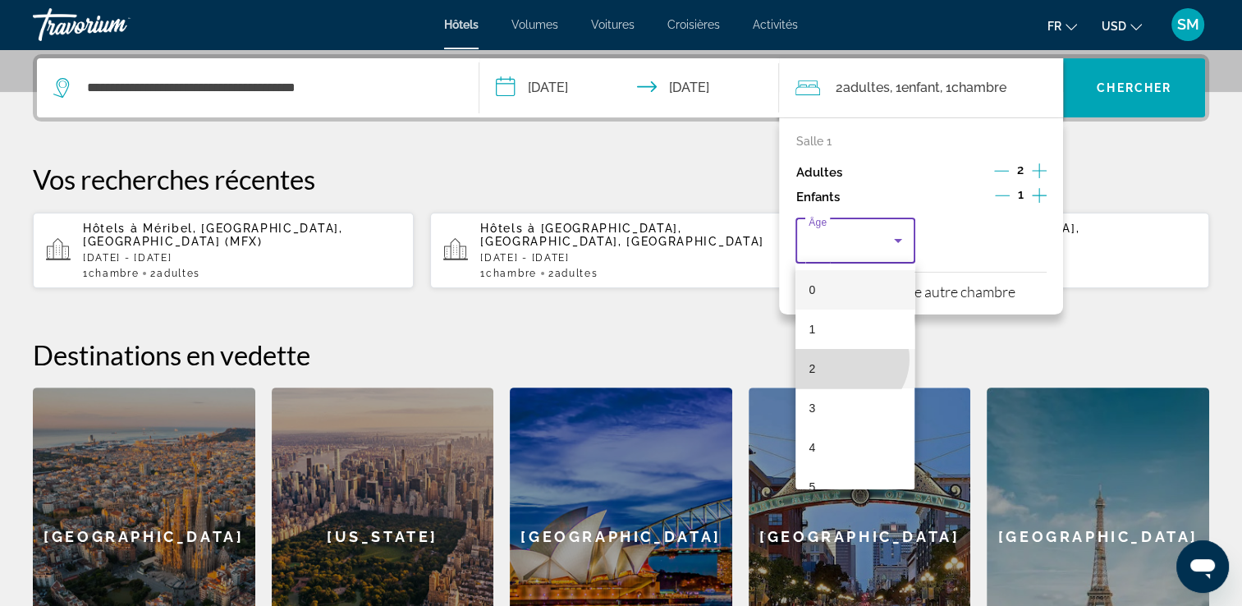
click at [847, 359] on mat-option "2" at bounding box center [855, 368] width 119 height 39
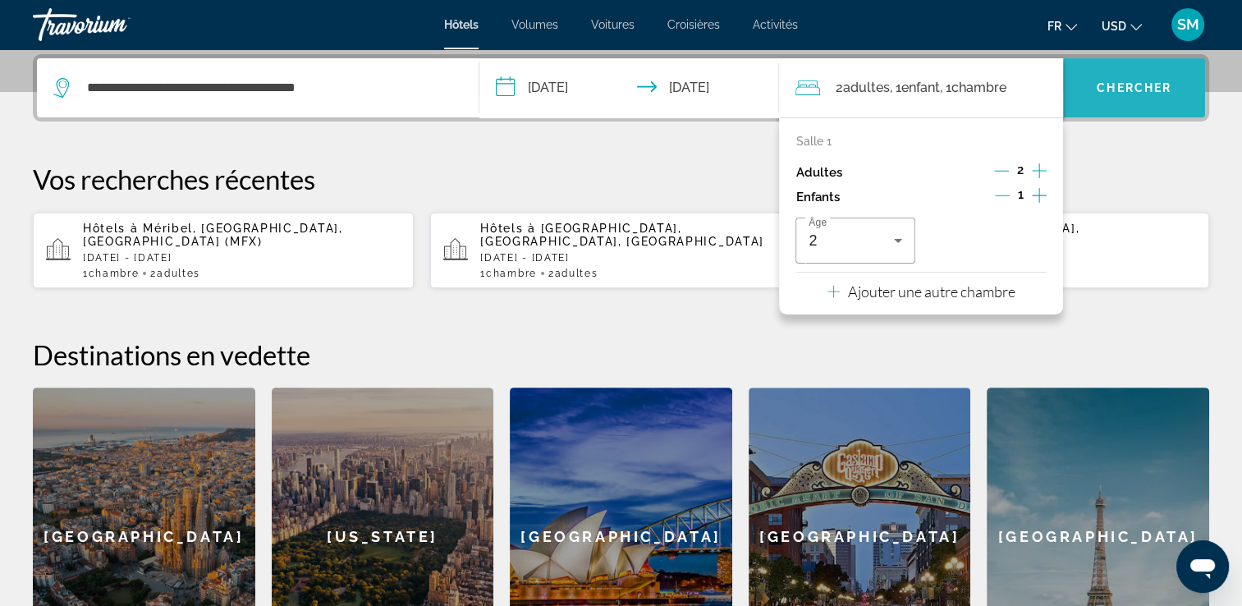
click at [1160, 90] on span "Chercher" at bounding box center [1134, 87] width 75 height 13
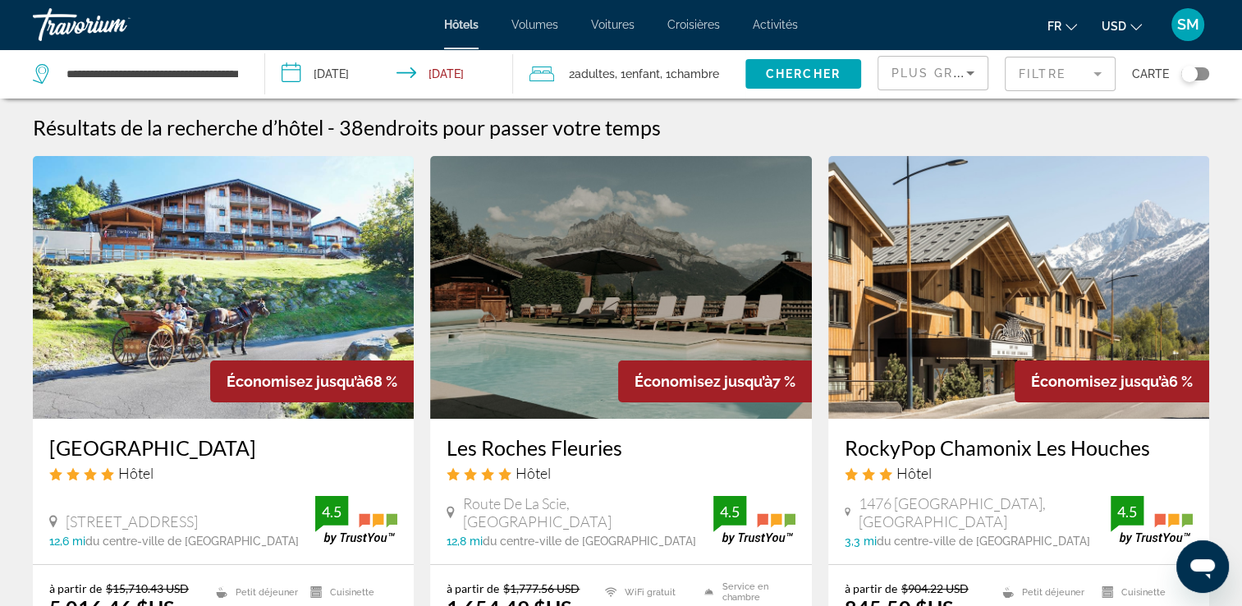
click at [1136, 25] on icon "Changer de devise" at bounding box center [1135, 26] width 11 height 11
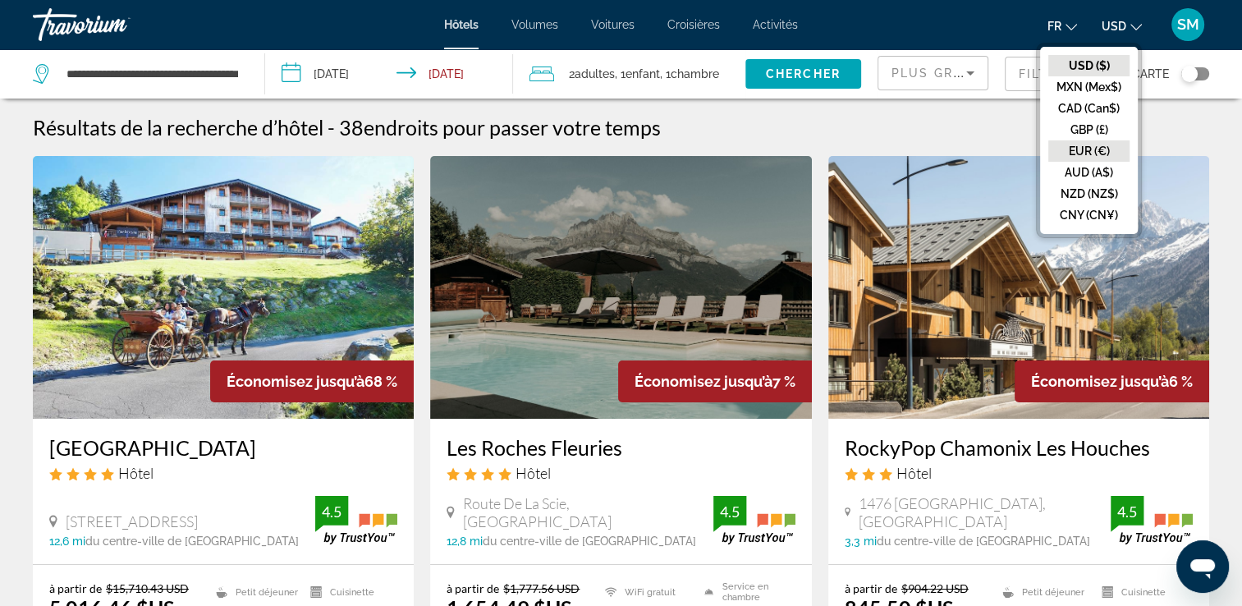
click at [1091, 146] on button "EUR (€)" at bounding box center [1088, 150] width 81 height 21
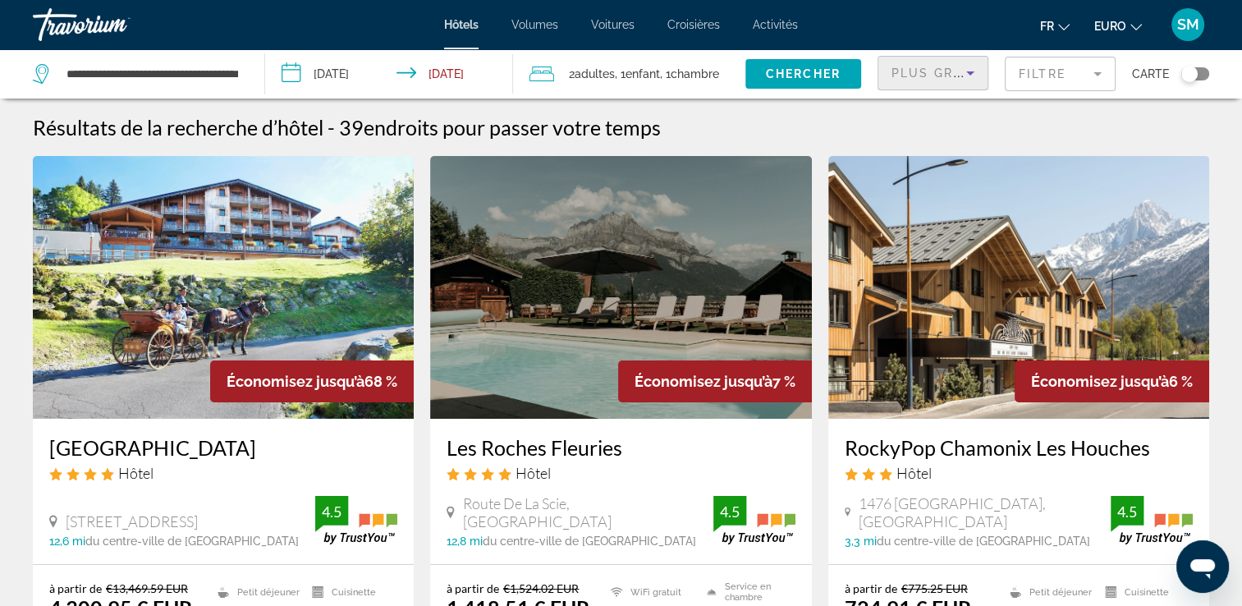
click at [967, 72] on icon "Trier par" at bounding box center [971, 73] width 20 height 20
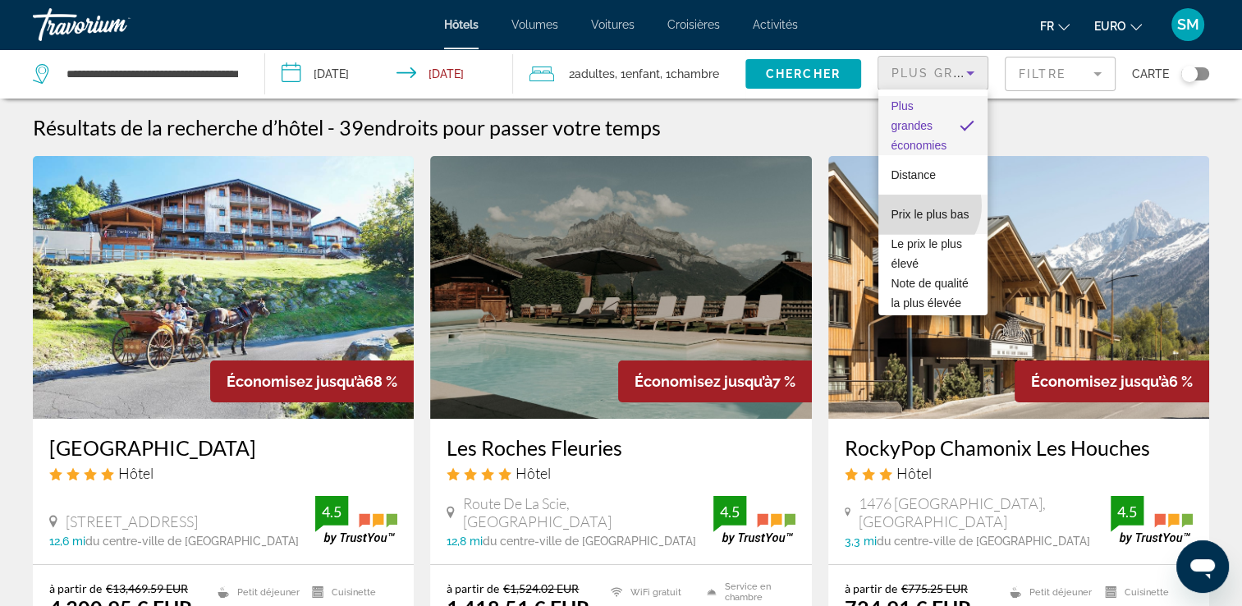
click at [917, 208] on span "Prix le plus bas" at bounding box center [931, 214] width 78 height 13
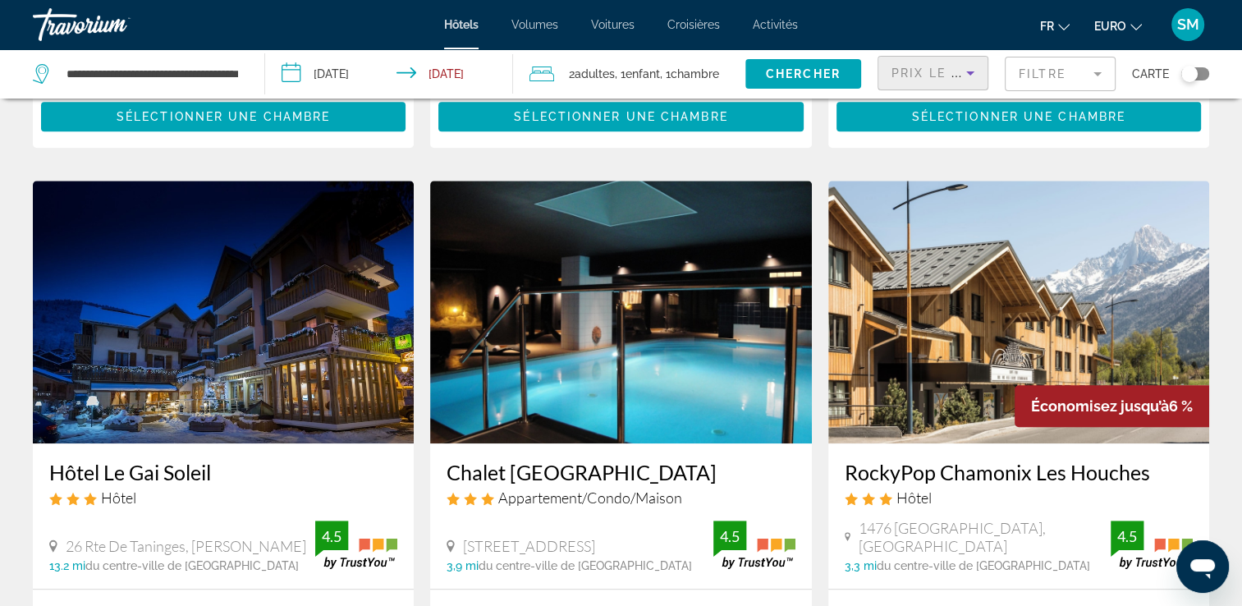
scroll to position [663, 0]
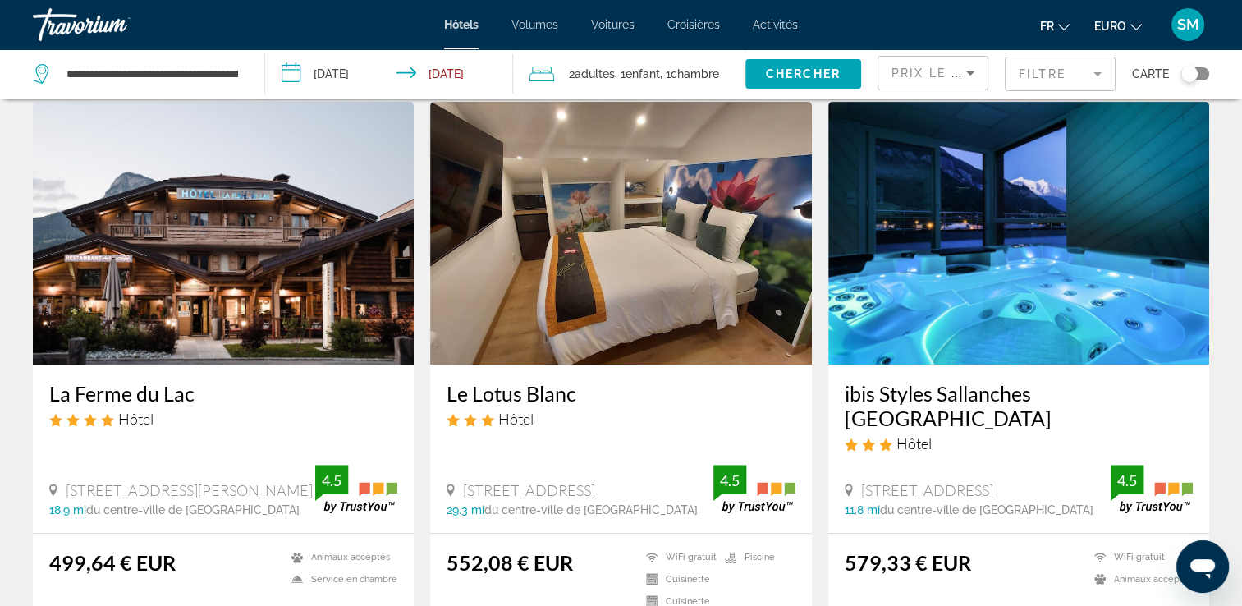
click at [241, 76] on div "**********" at bounding box center [140, 73] width 215 height 49
click at [216, 71] on input "**********" at bounding box center [152, 74] width 175 height 25
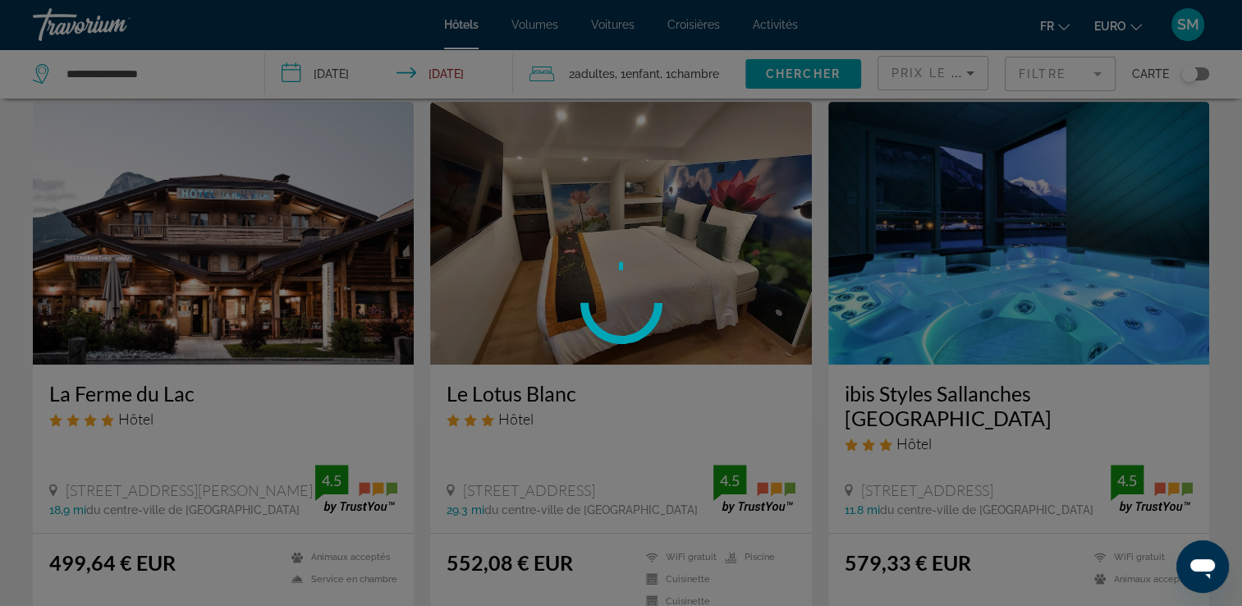
click at [216, 71] on div at bounding box center [621, 303] width 1242 height 606
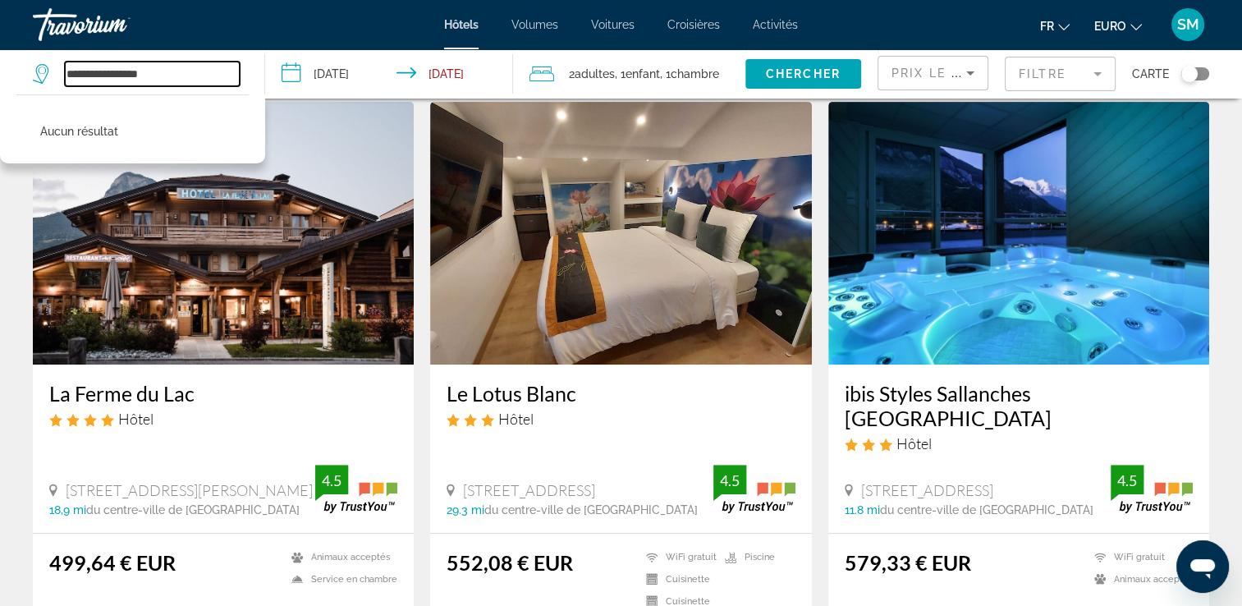
click at [186, 77] on input "**********" at bounding box center [152, 74] width 175 height 25
type input "*"
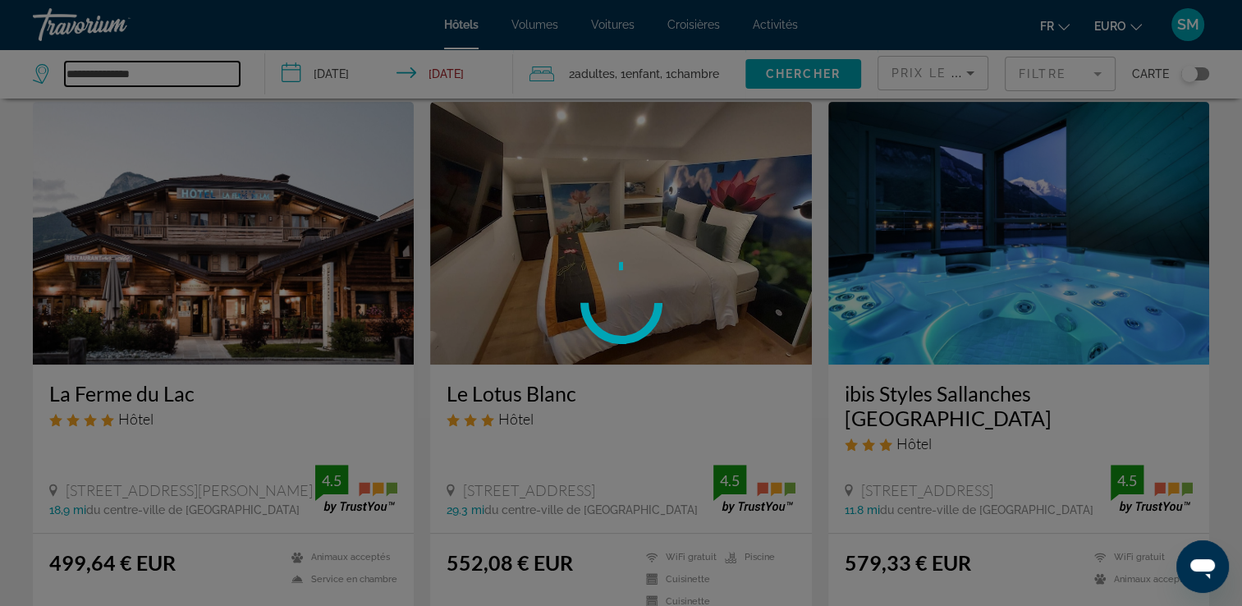
type input "**********"
click at [769, 77] on div at bounding box center [621, 303] width 1242 height 606
click at [181, 68] on div at bounding box center [621, 303] width 1242 height 606
click at [148, 75] on div at bounding box center [621, 303] width 1242 height 606
click at [218, 61] on div at bounding box center [621, 303] width 1242 height 606
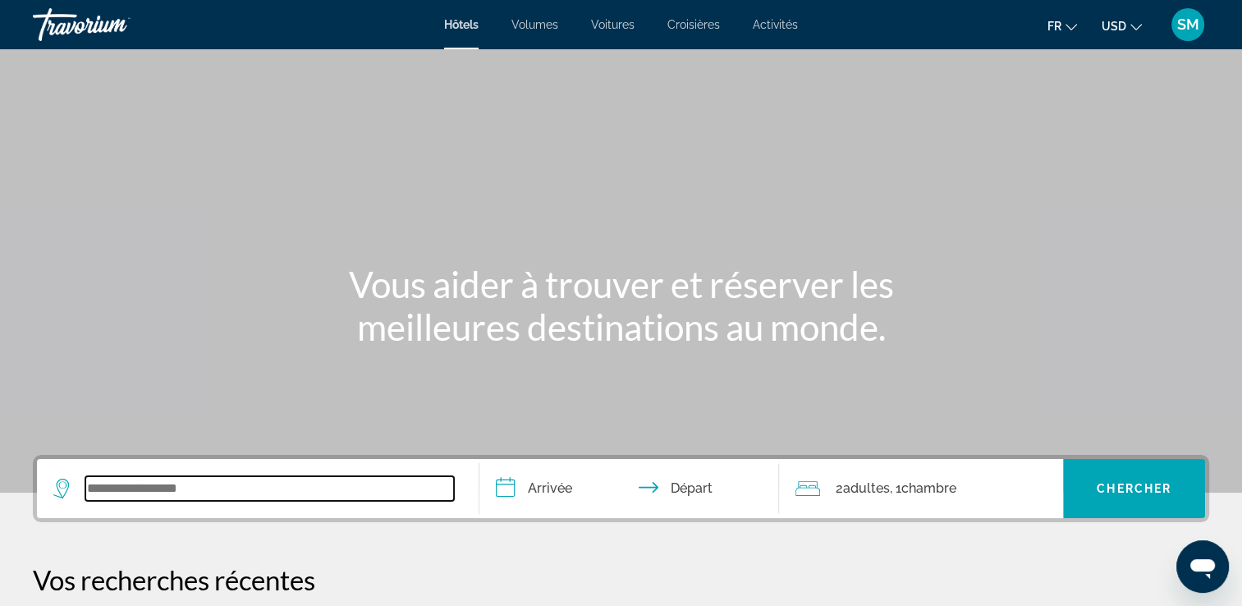
click at [365, 499] on input "Widget de recherche" at bounding box center [269, 488] width 369 height 25
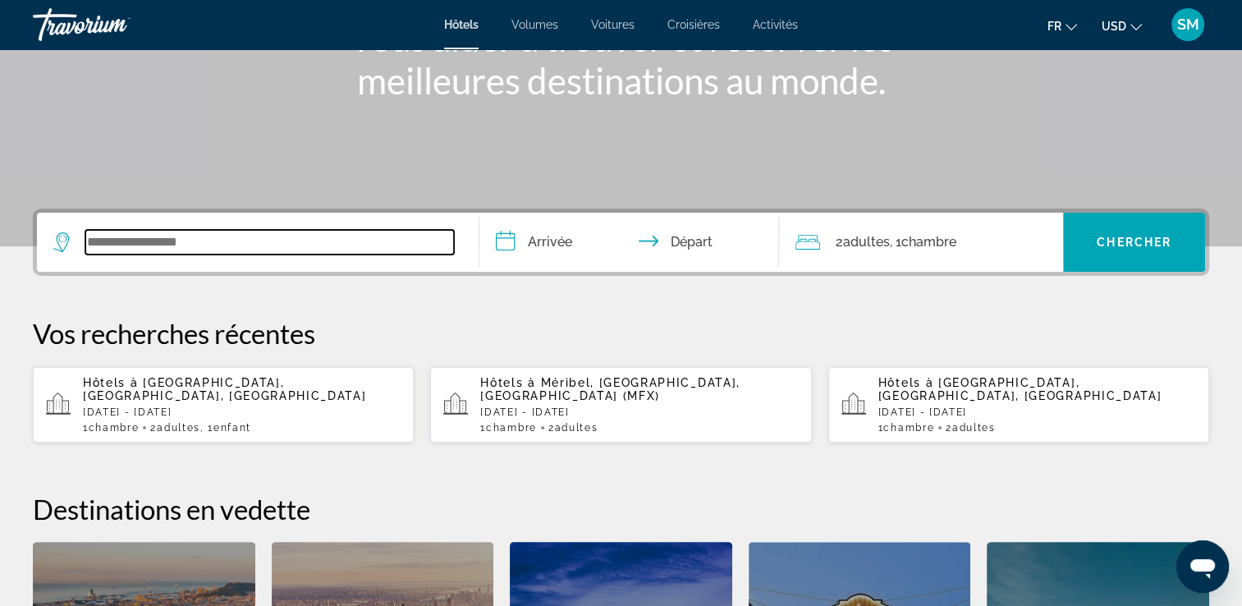
scroll to position [401, 0]
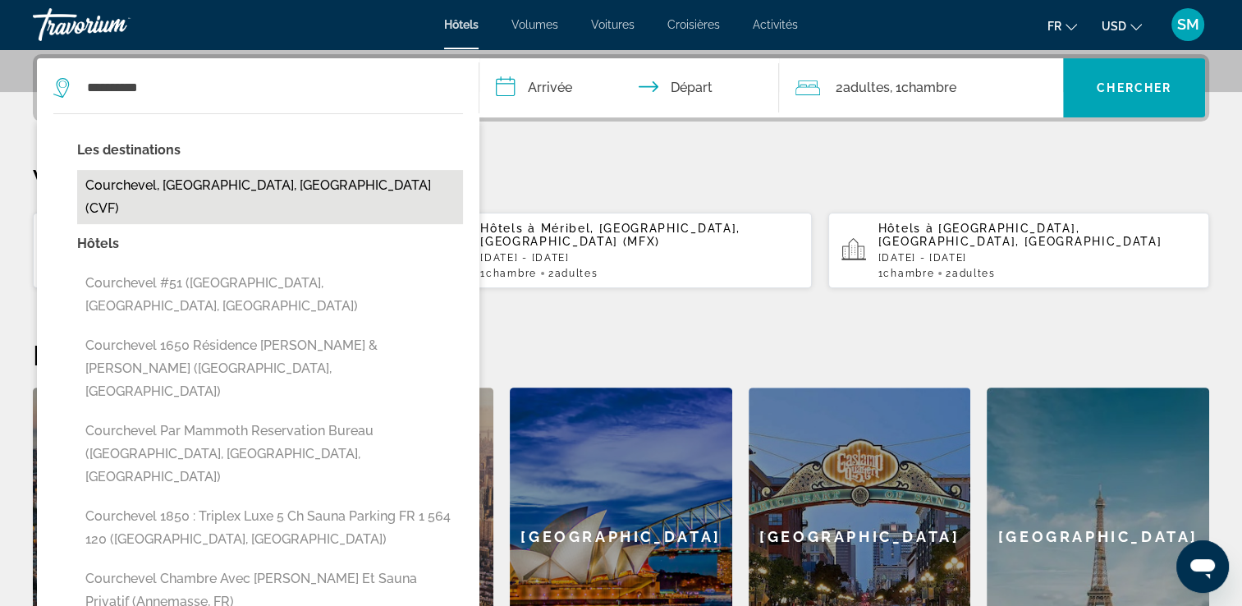
click at [380, 195] on button "Courchevel, [GEOGRAPHIC_DATA], [GEOGRAPHIC_DATA] (CVF)" at bounding box center [270, 197] width 386 height 54
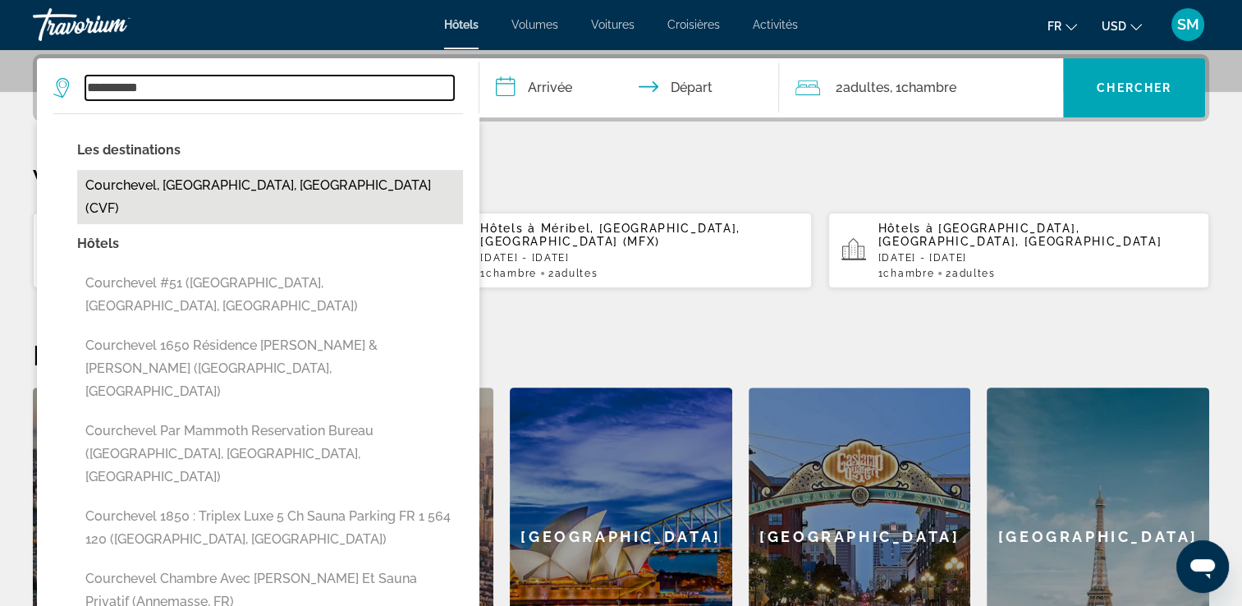
type input "**********"
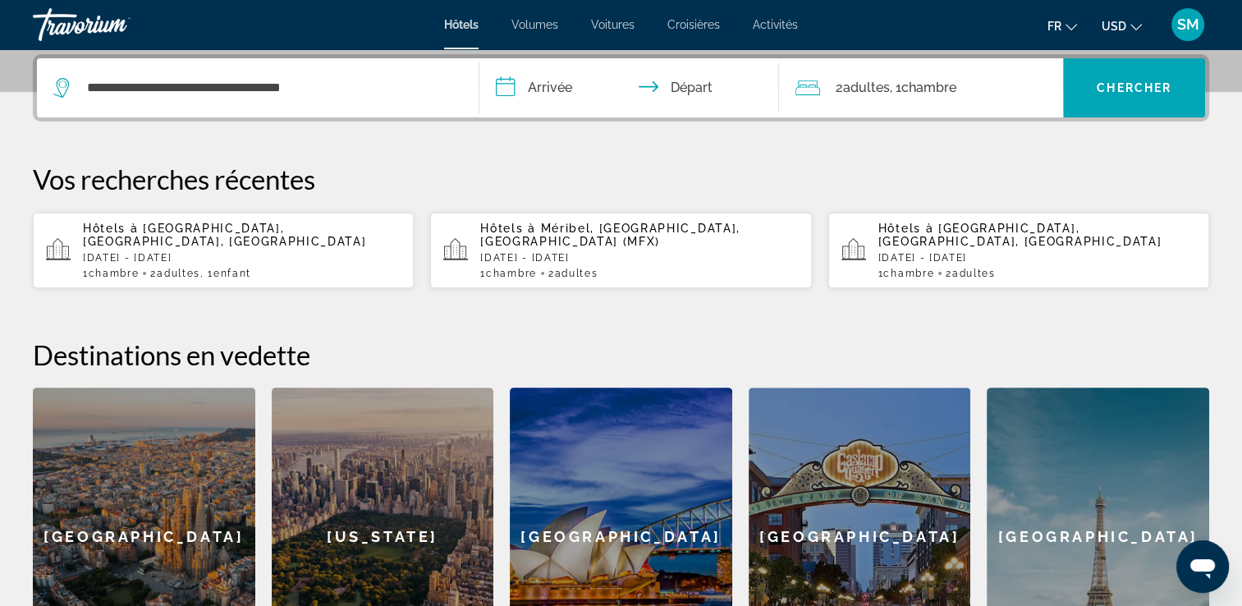
click at [571, 86] on input "**********" at bounding box center [632, 90] width 307 height 64
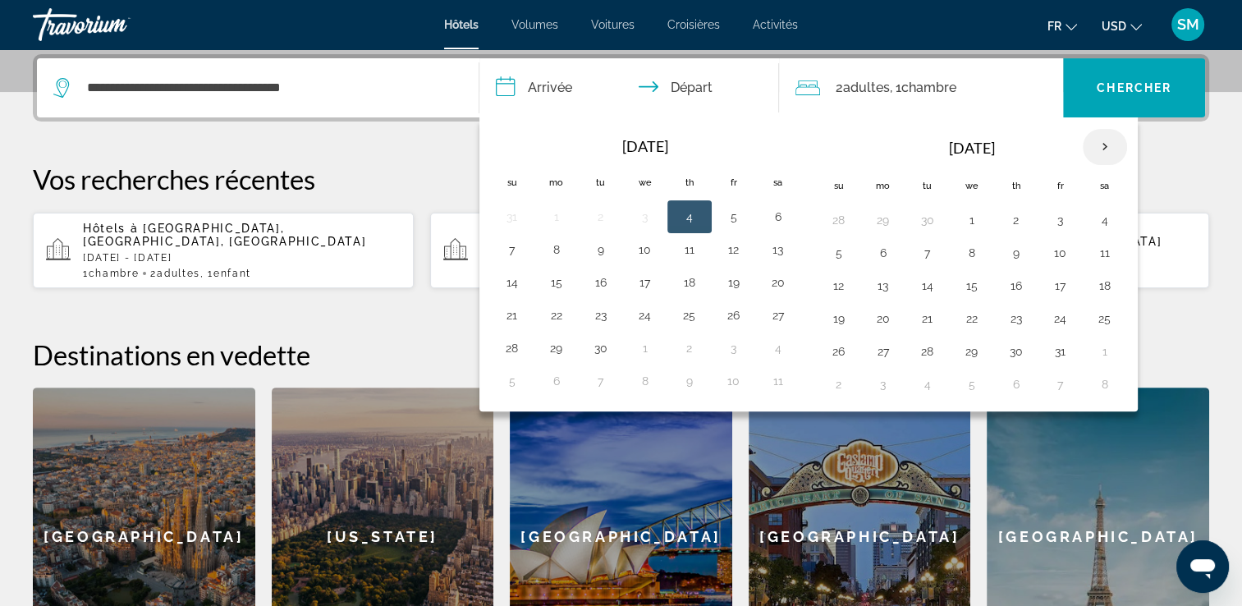
click at [1107, 139] on th "Next month" at bounding box center [1105, 147] width 44 height 36
click at [1111, 144] on th "Next month" at bounding box center [1105, 147] width 44 height 36
click at [1005, 220] on button "1" at bounding box center [1016, 220] width 26 height 23
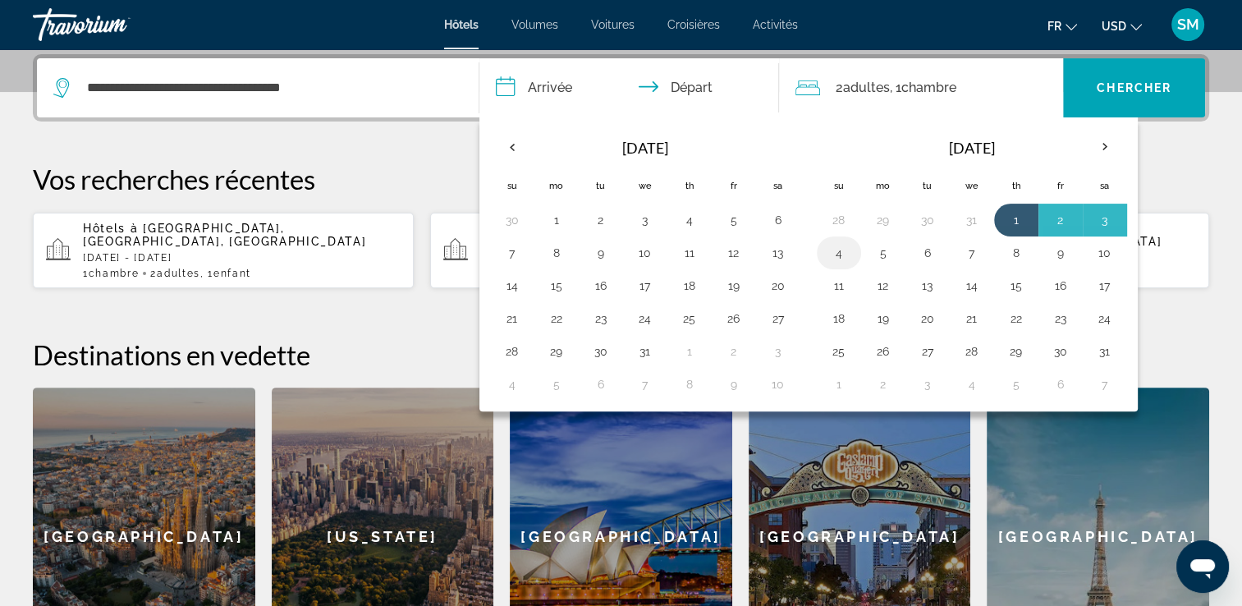
click at [828, 251] on button "4" at bounding box center [839, 252] width 26 height 23
type input "**********"
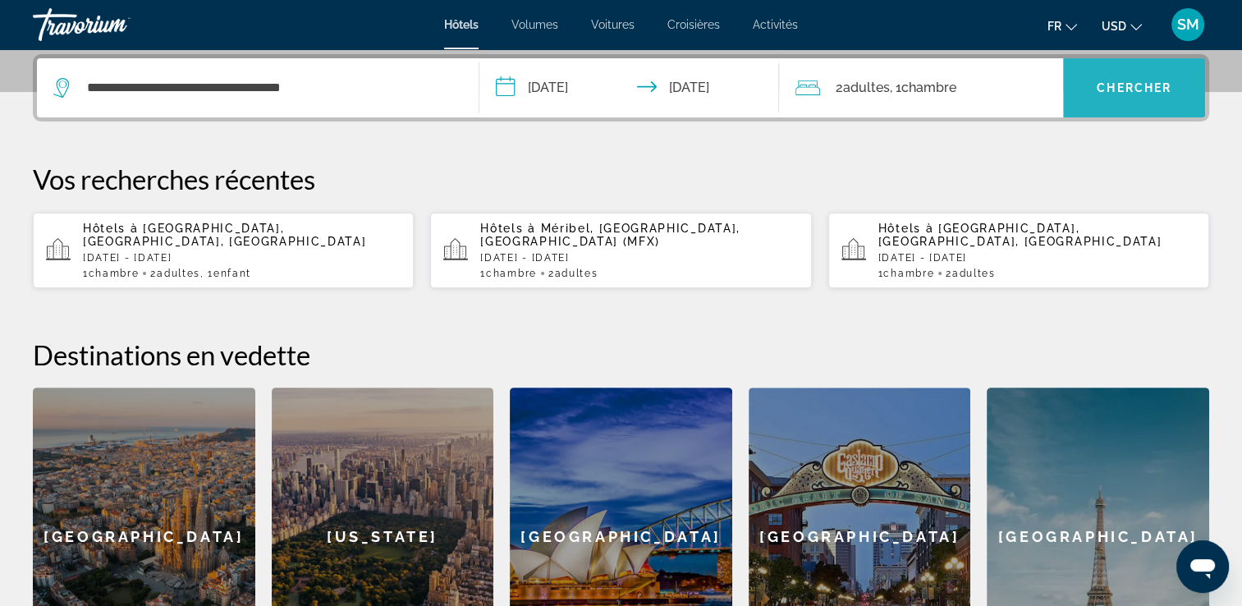
click at [1103, 97] on span "Widget de recherche" at bounding box center [1134, 87] width 142 height 39
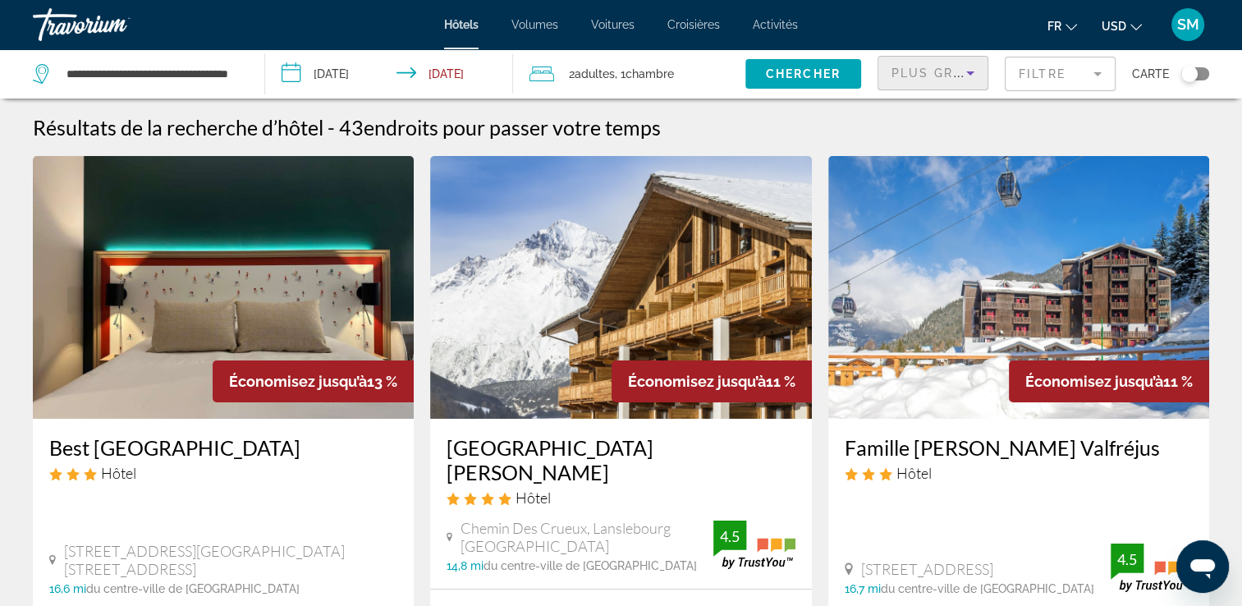
click at [972, 67] on icon "Trier par" at bounding box center [971, 73] width 20 height 20
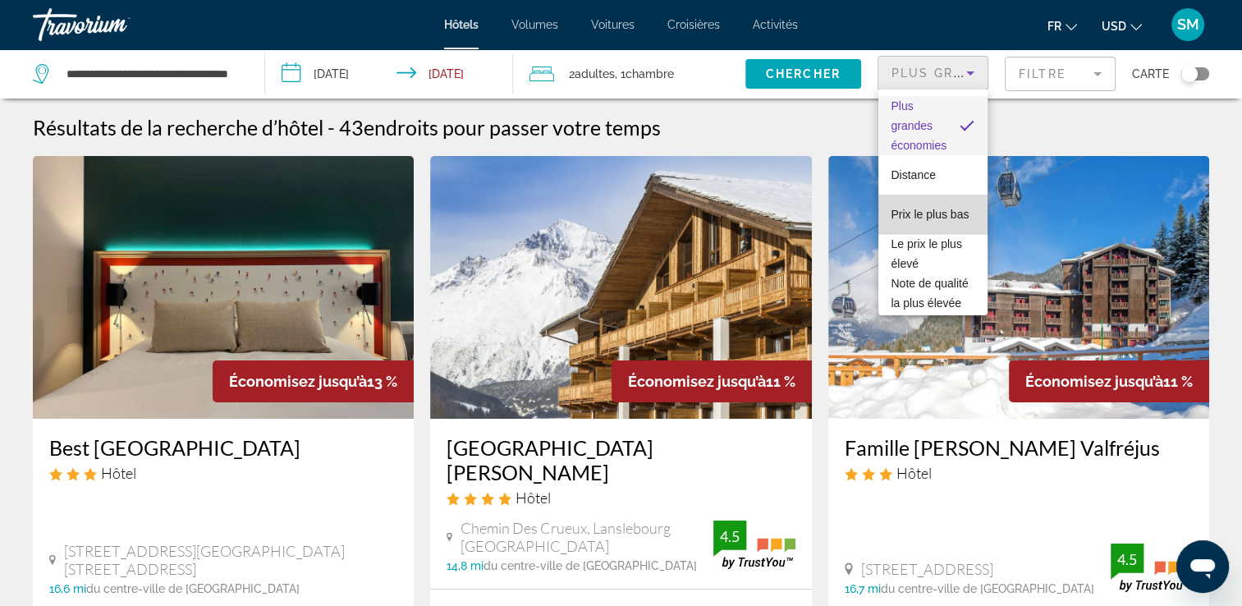
click at [933, 219] on span "Prix le plus bas" at bounding box center [931, 214] width 78 height 20
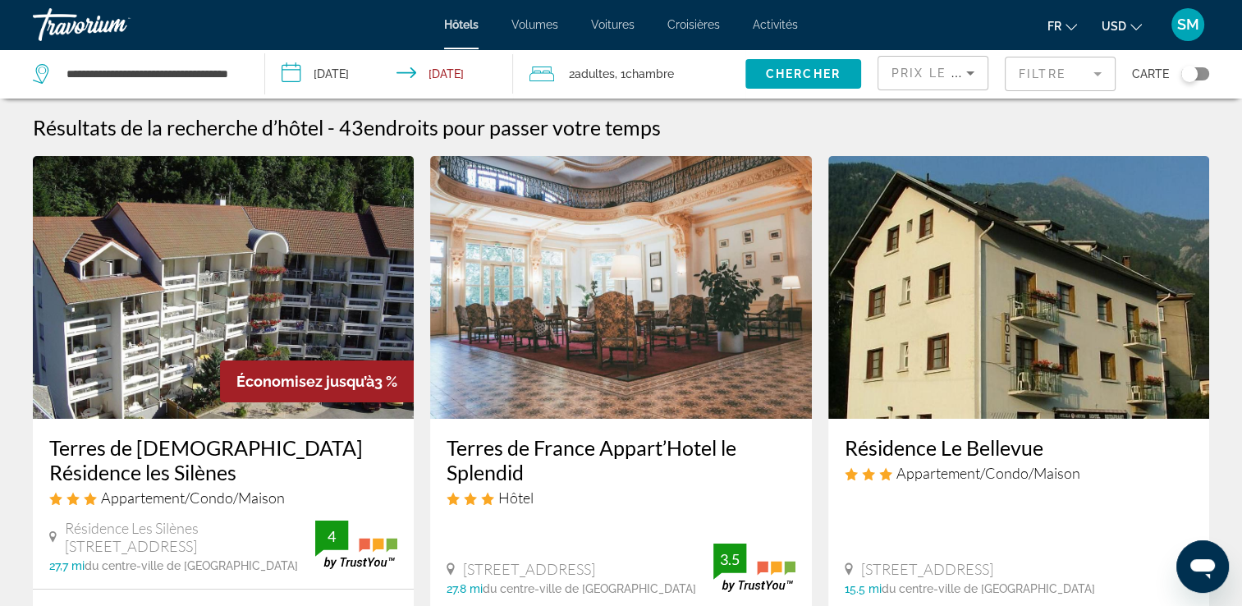
click at [640, 71] on span "Chambre" at bounding box center [650, 73] width 48 height 13
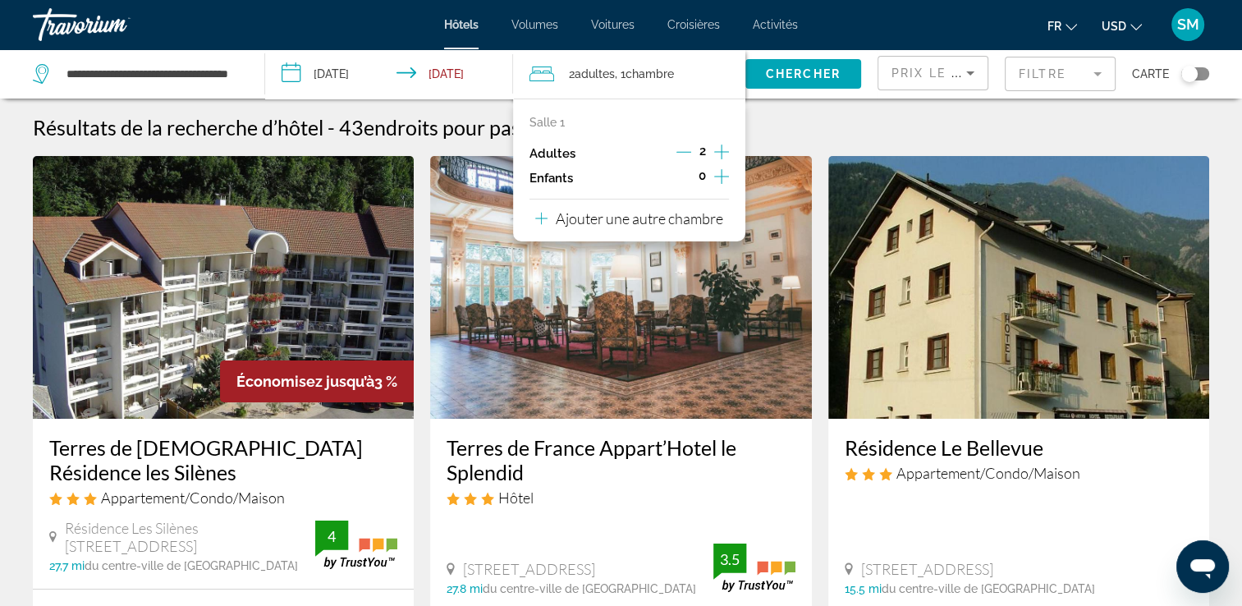
click at [721, 176] on icon "Augmenter les enfants" at bounding box center [721, 176] width 15 height 15
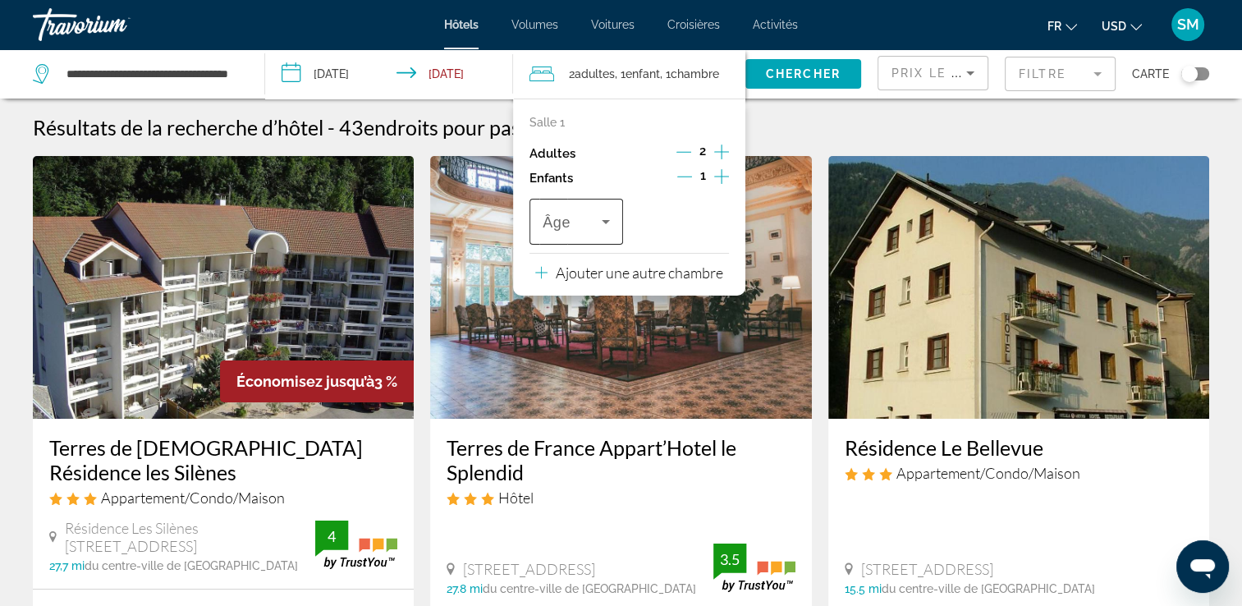
click at [562, 218] on span "Âge" at bounding box center [557, 222] width 28 height 16
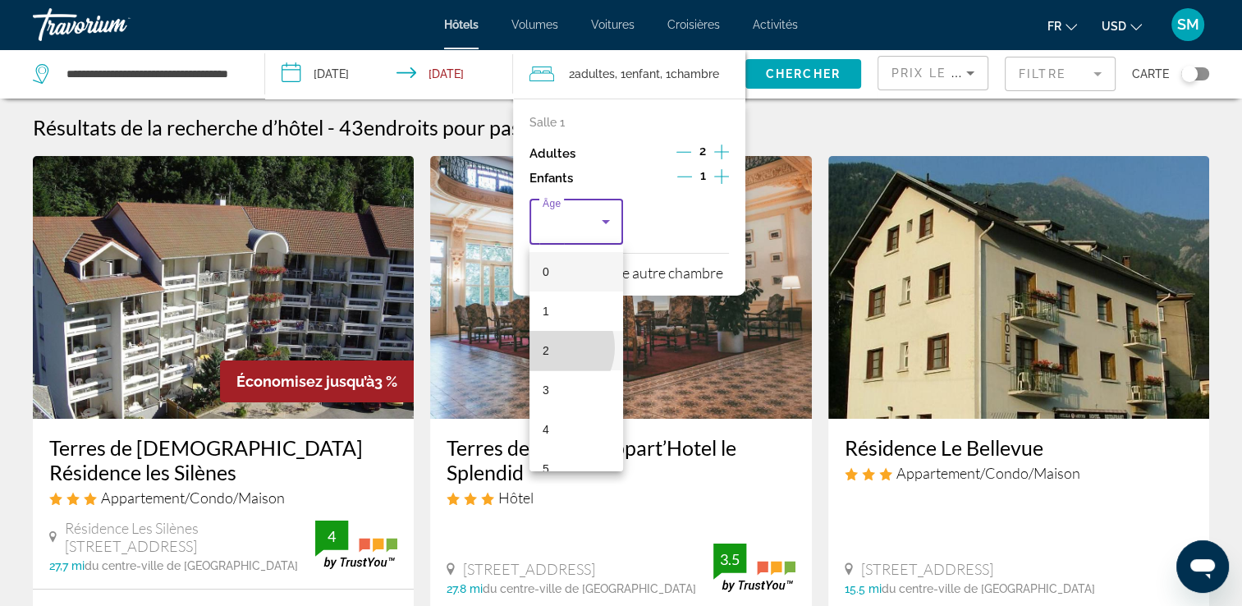
click at [550, 347] on mat-option "2" at bounding box center [577, 350] width 94 height 39
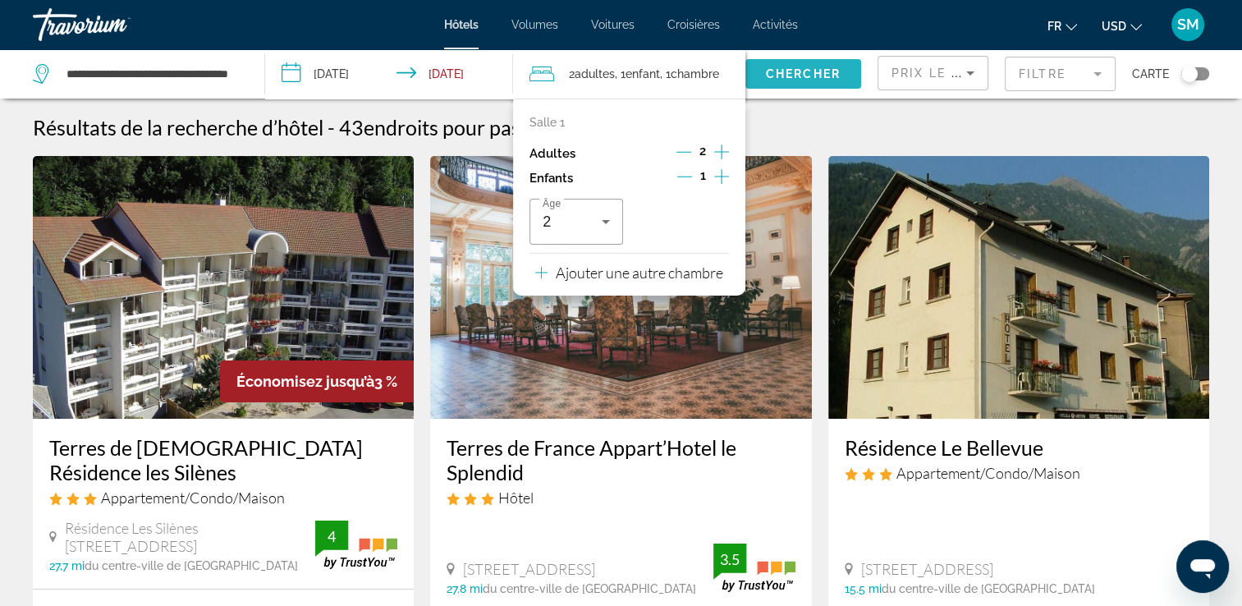
click at [787, 72] on span "Chercher" at bounding box center [803, 73] width 75 height 13
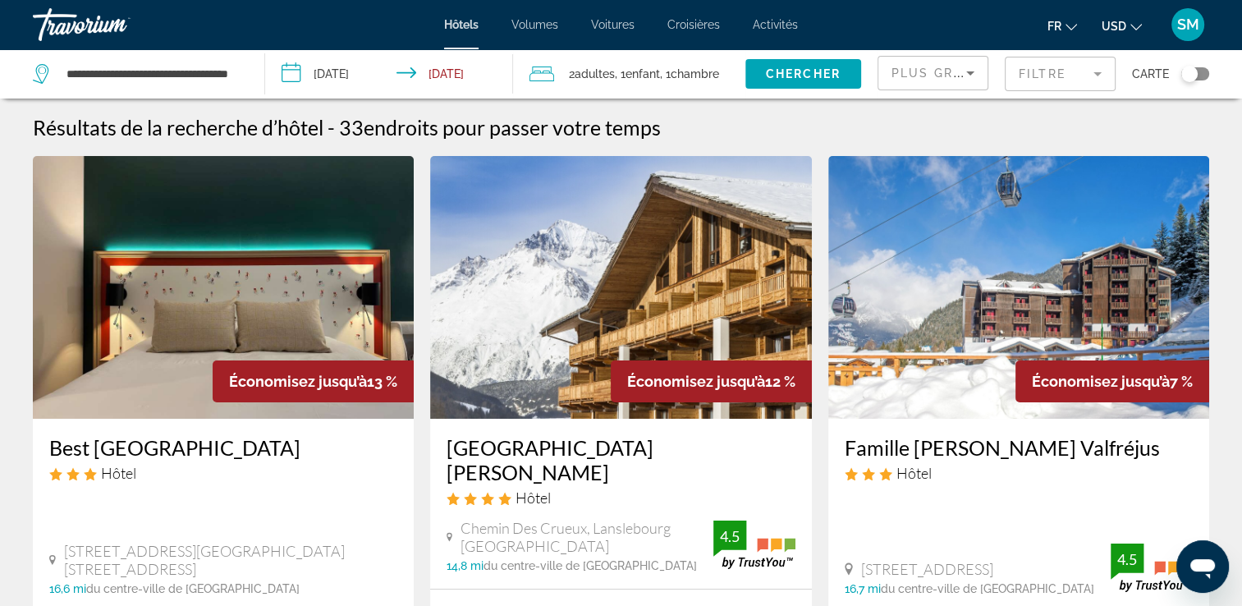
click at [1139, 22] on icon "Changer de devise" at bounding box center [1135, 26] width 11 height 11
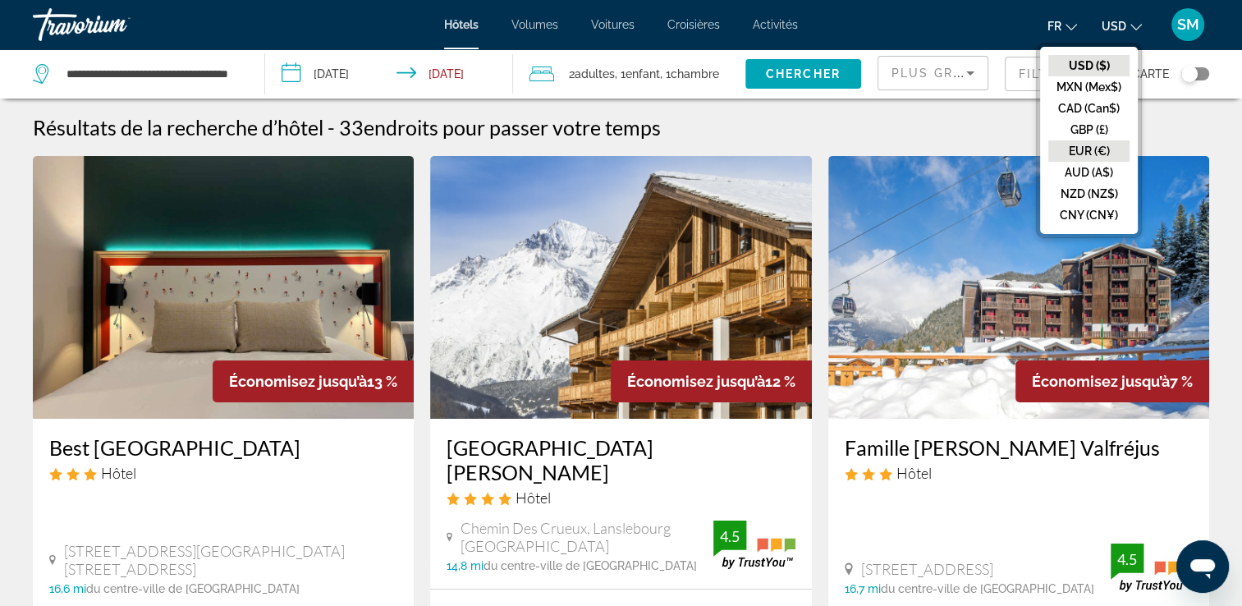
click at [1111, 154] on button "EUR (€)" at bounding box center [1088, 150] width 81 height 21
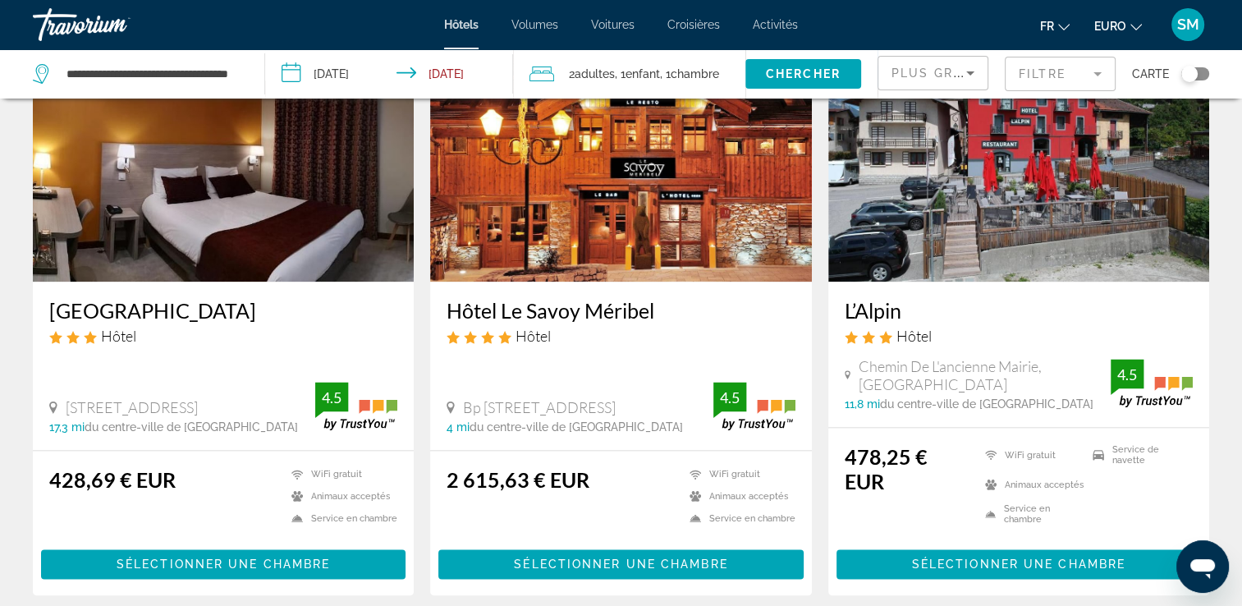
scroll to position [2022, 0]
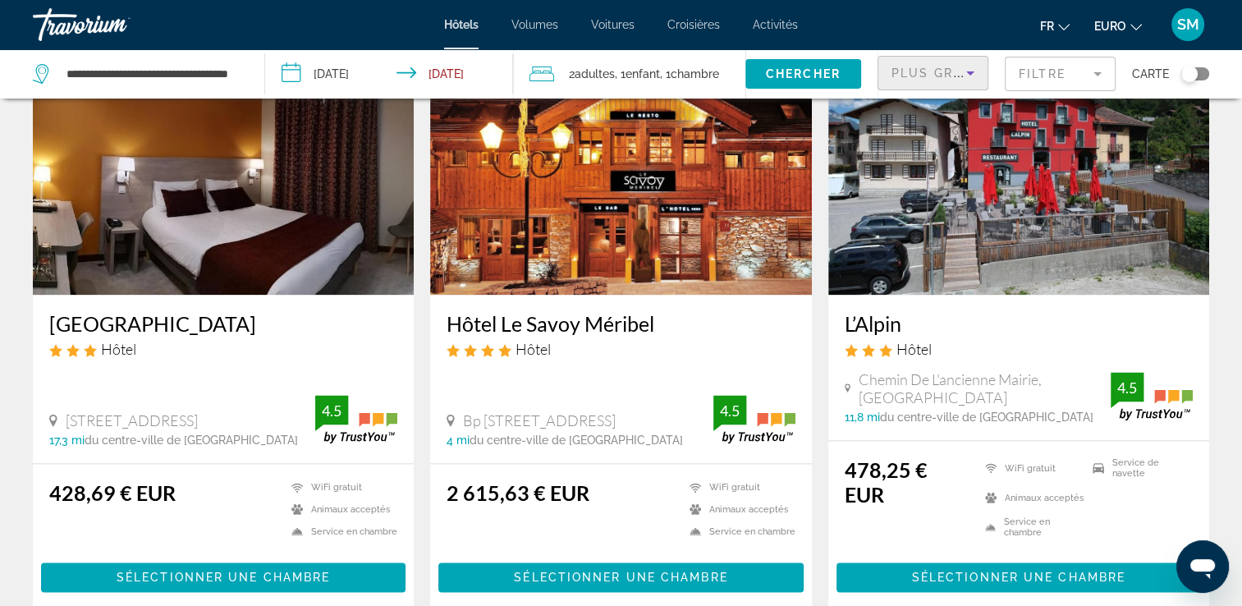
click at [971, 76] on icon "Trier par" at bounding box center [971, 73] width 20 height 20
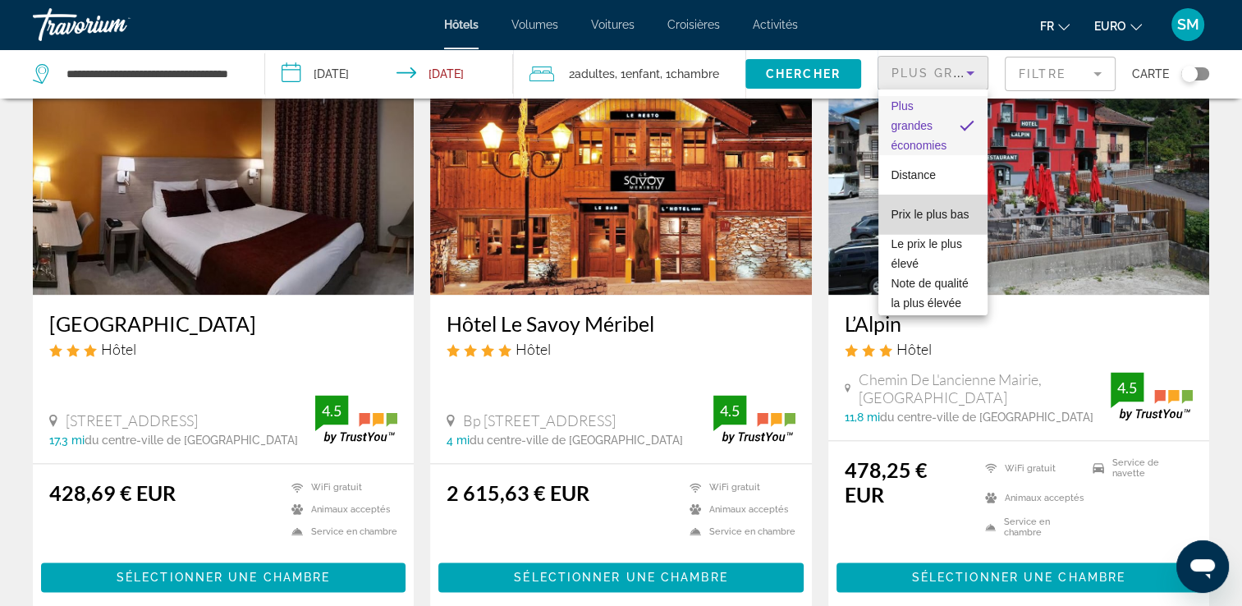
click at [960, 215] on span "Prix le plus bas" at bounding box center [931, 214] width 78 height 20
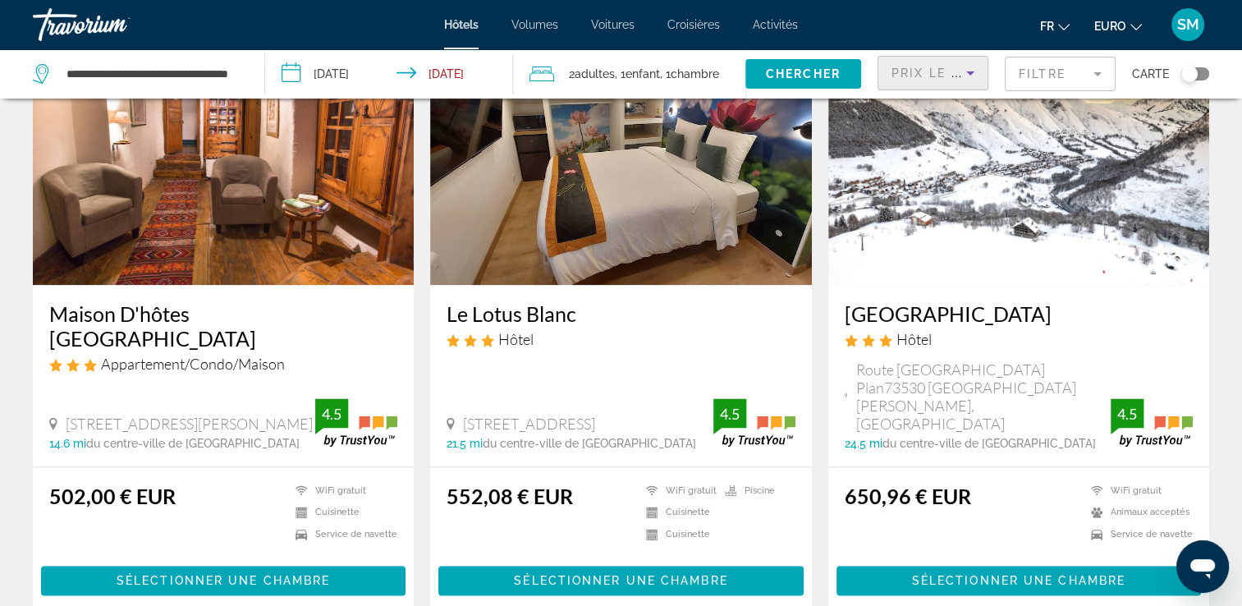
scroll to position [1960, 0]
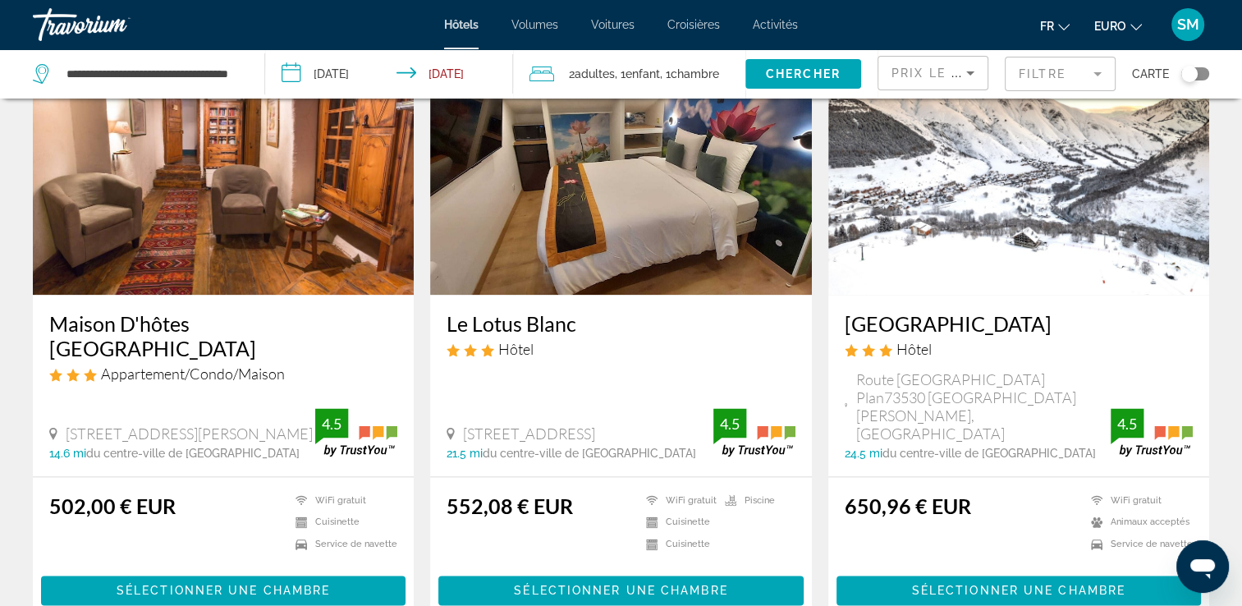
click at [1025, 233] on img "Contenu principal" at bounding box center [1018, 163] width 381 height 263
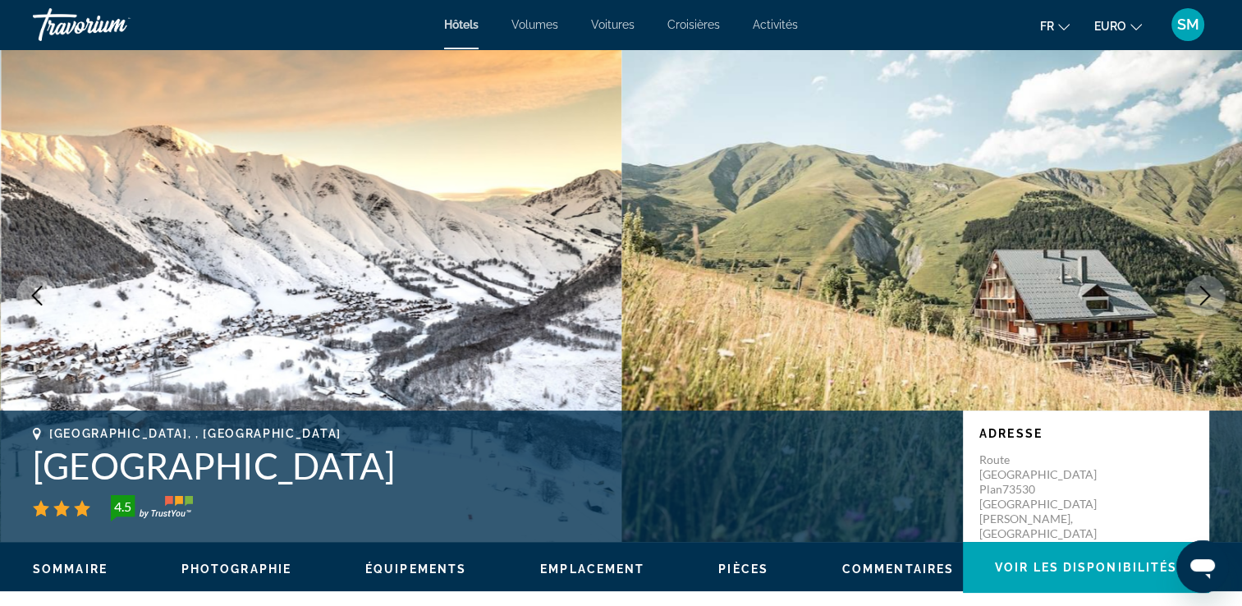
click at [1200, 296] on icon "Image suivante" at bounding box center [1205, 296] width 20 height 20
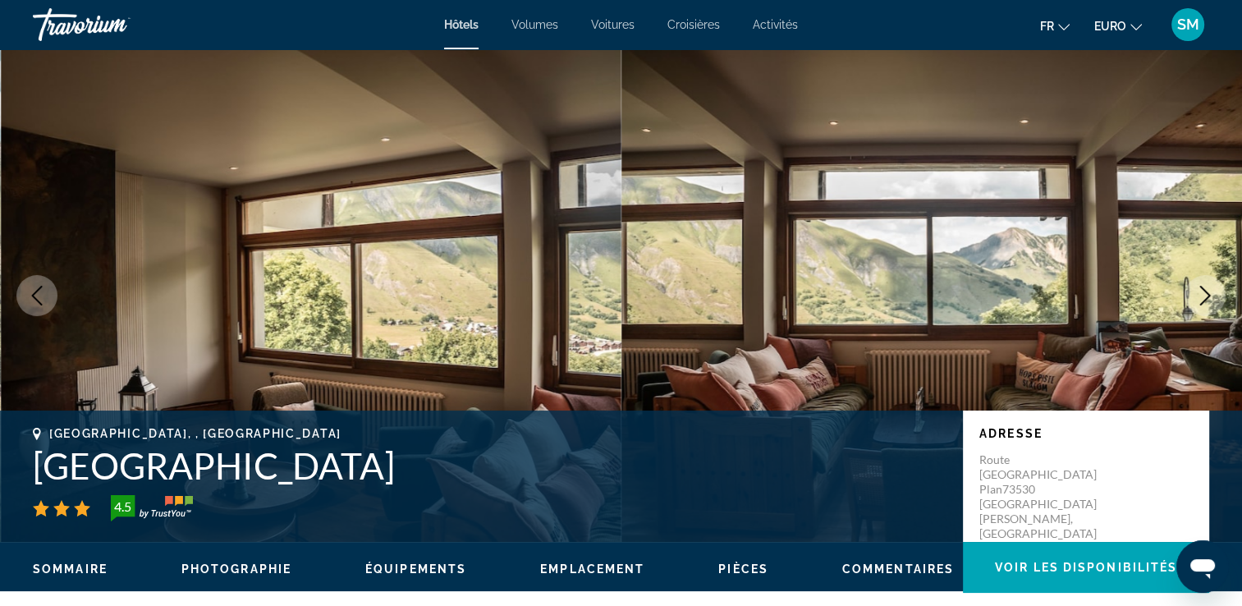
click at [1200, 296] on icon "Image suivante" at bounding box center [1205, 296] width 20 height 20
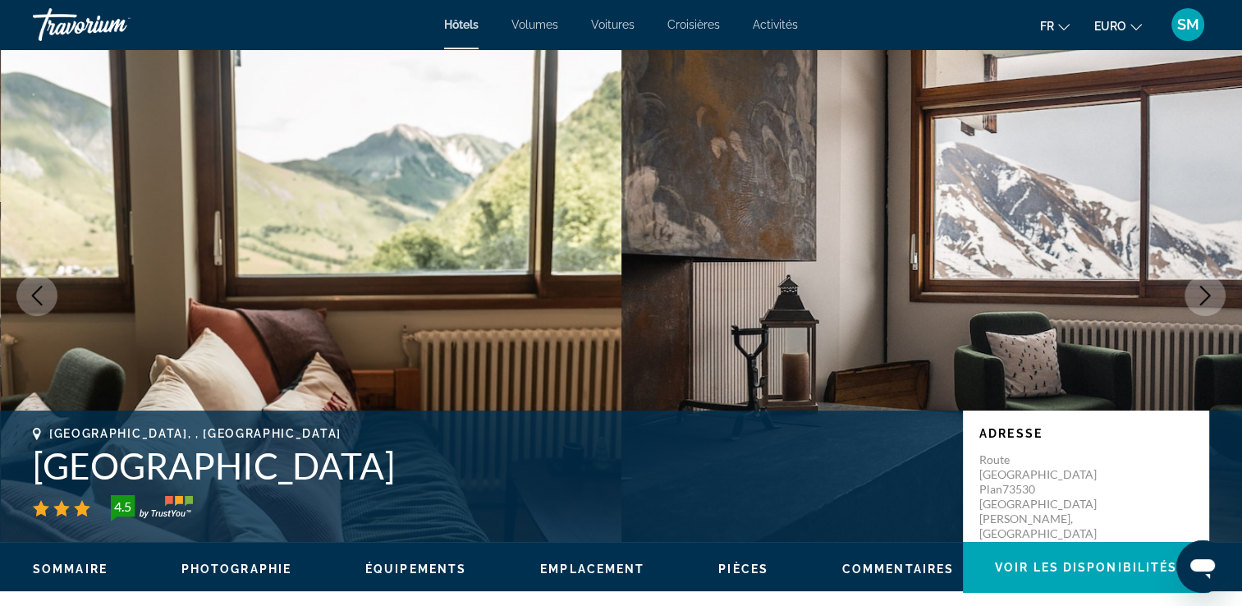
click at [1200, 296] on icon "Image suivante" at bounding box center [1205, 296] width 20 height 20
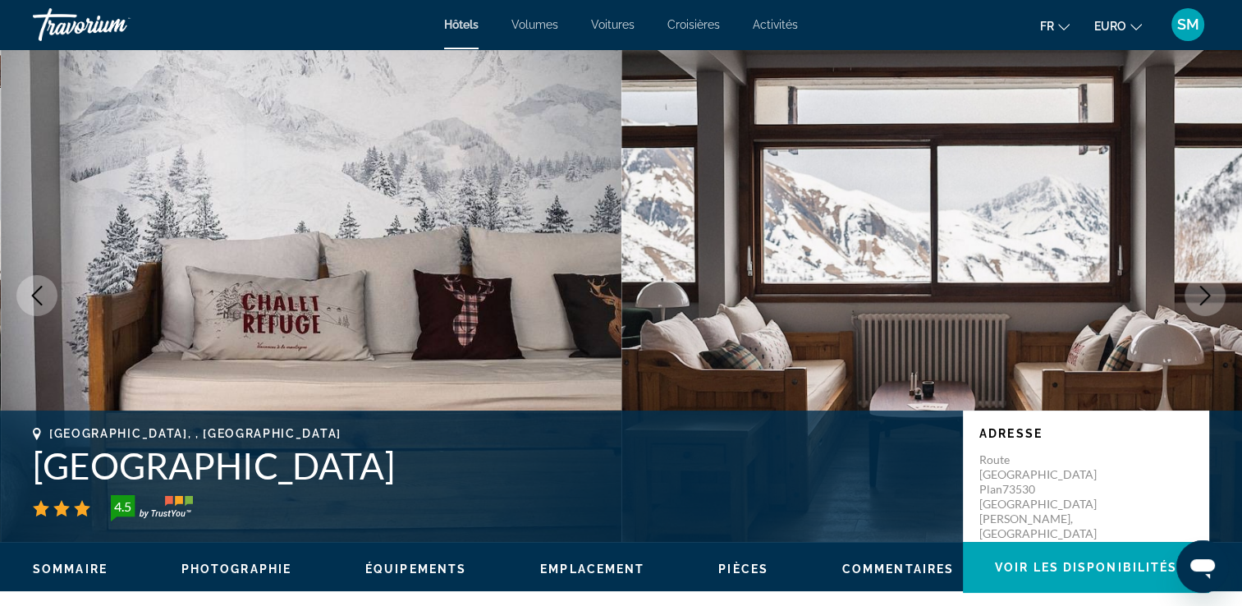
click at [1200, 296] on icon "Image suivante" at bounding box center [1205, 296] width 20 height 20
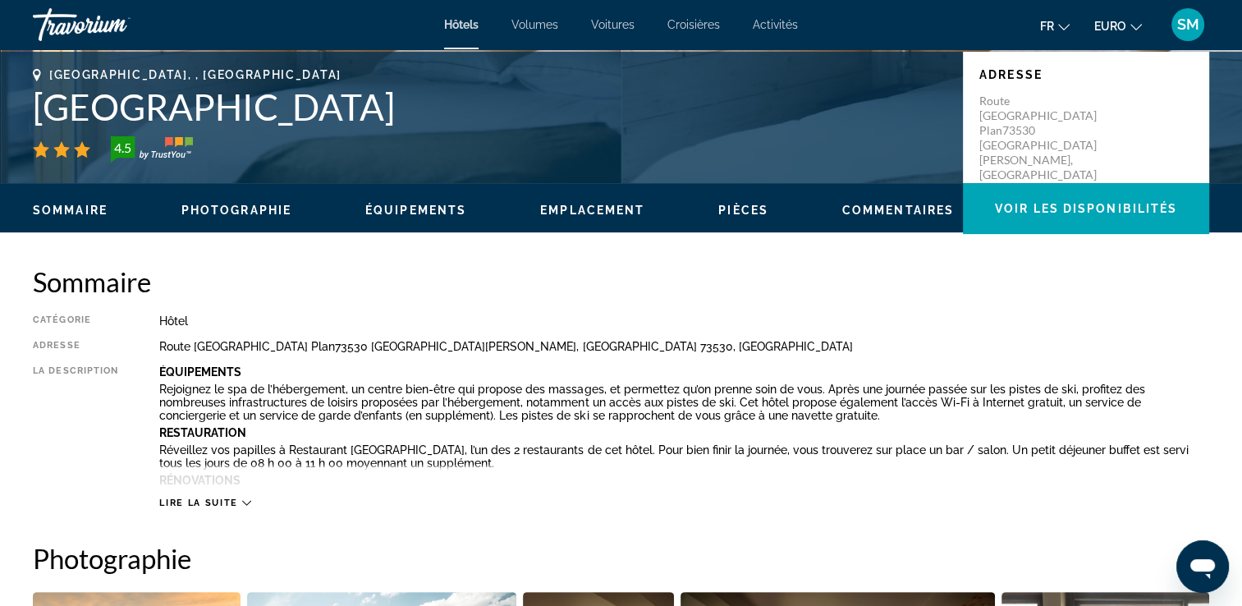
scroll to position [364, 0]
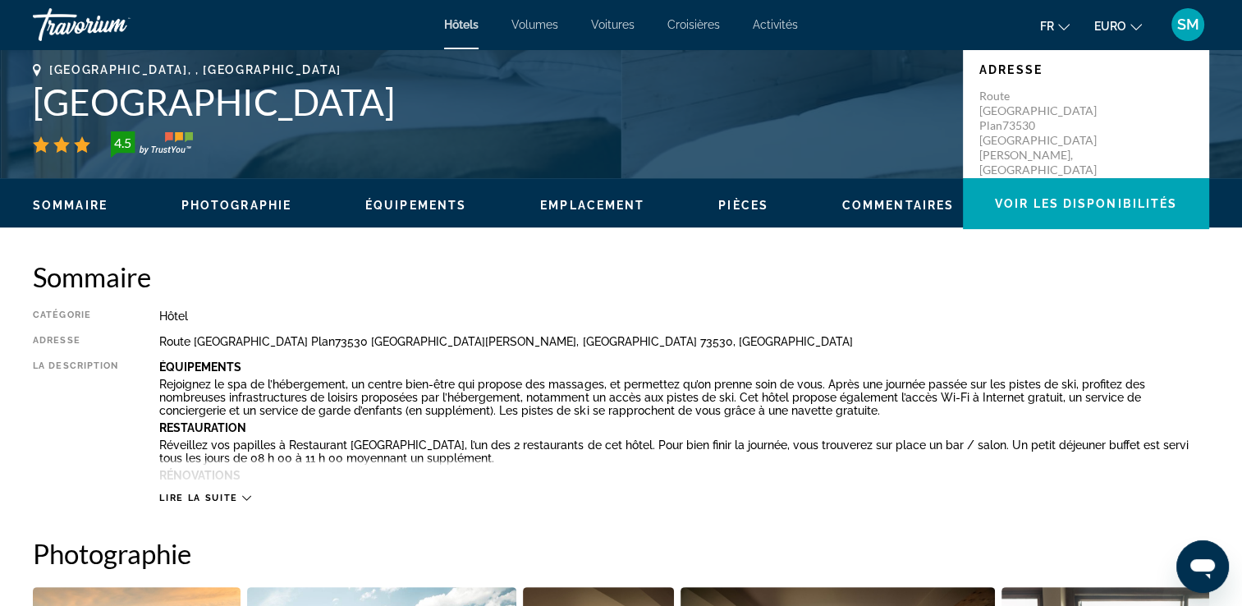
click at [194, 495] on span "Lire la suite" at bounding box center [198, 498] width 78 height 11
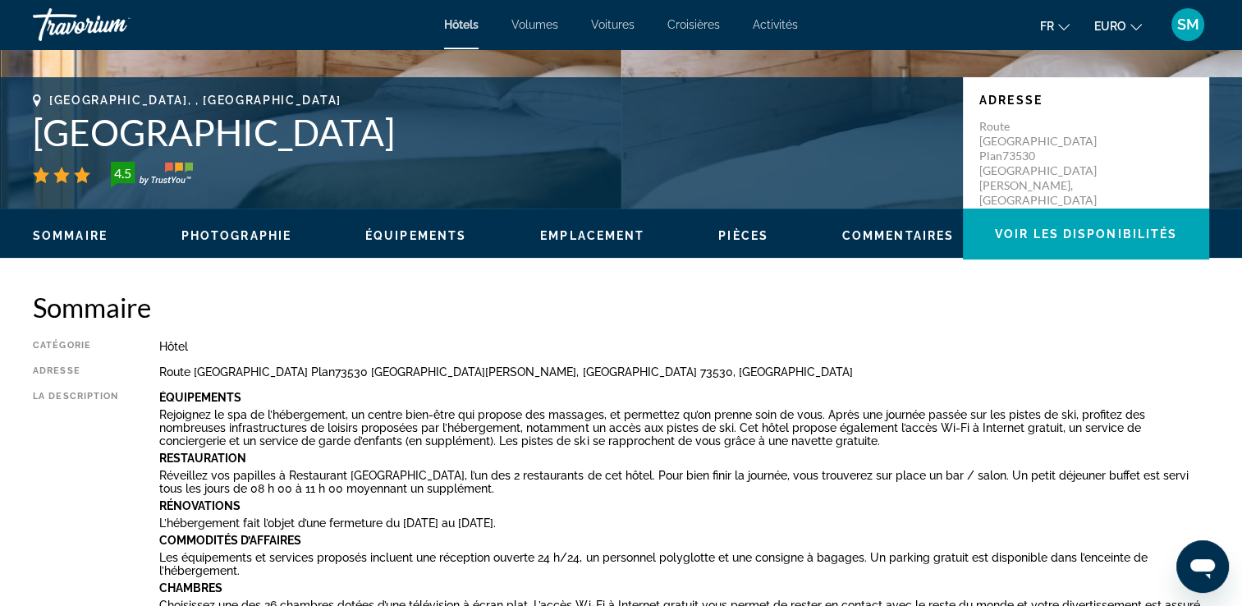
scroll to position [0, 0]
